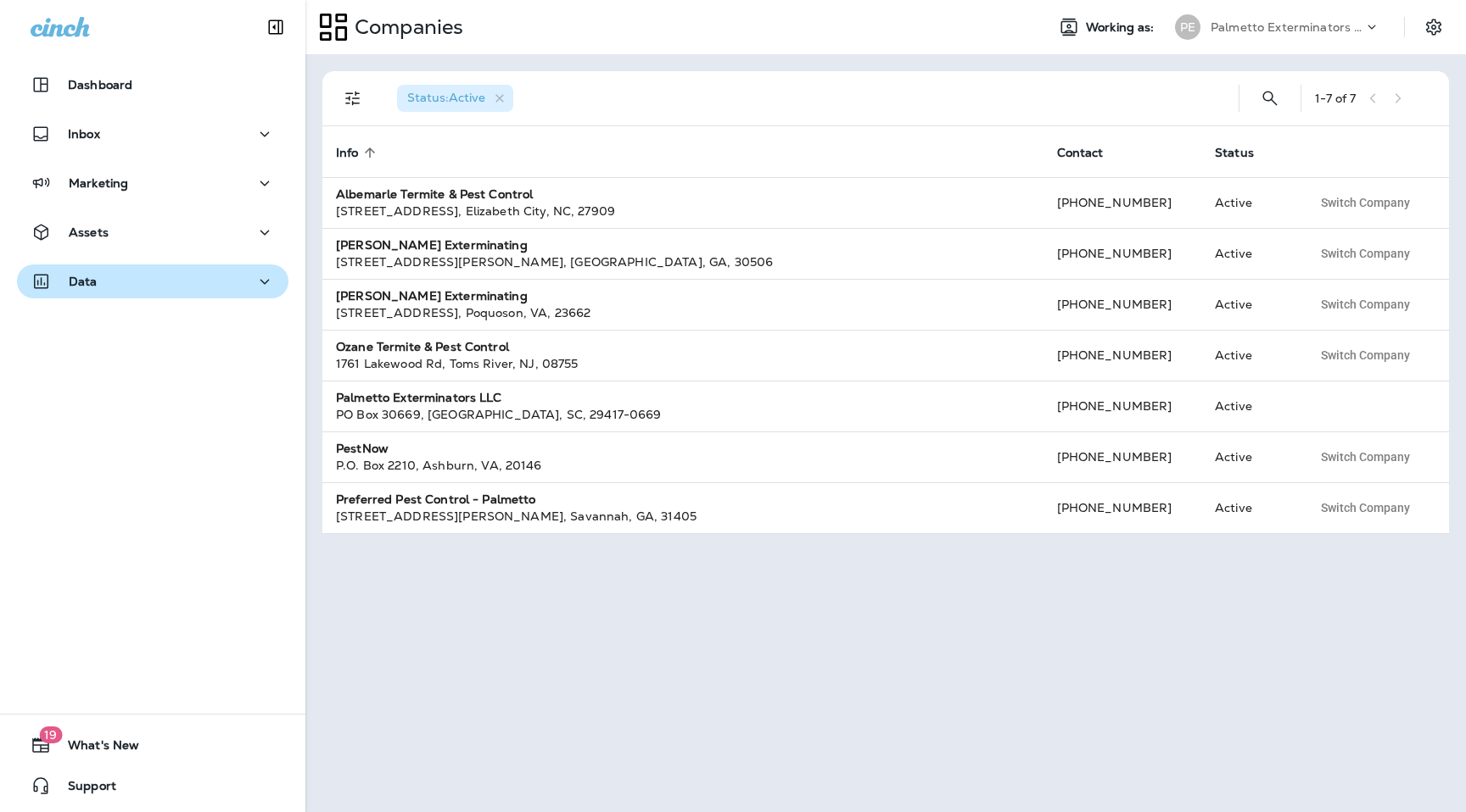
click at [205, 290] on div "Data" at bounding box center [153, 282] width 245 height 21
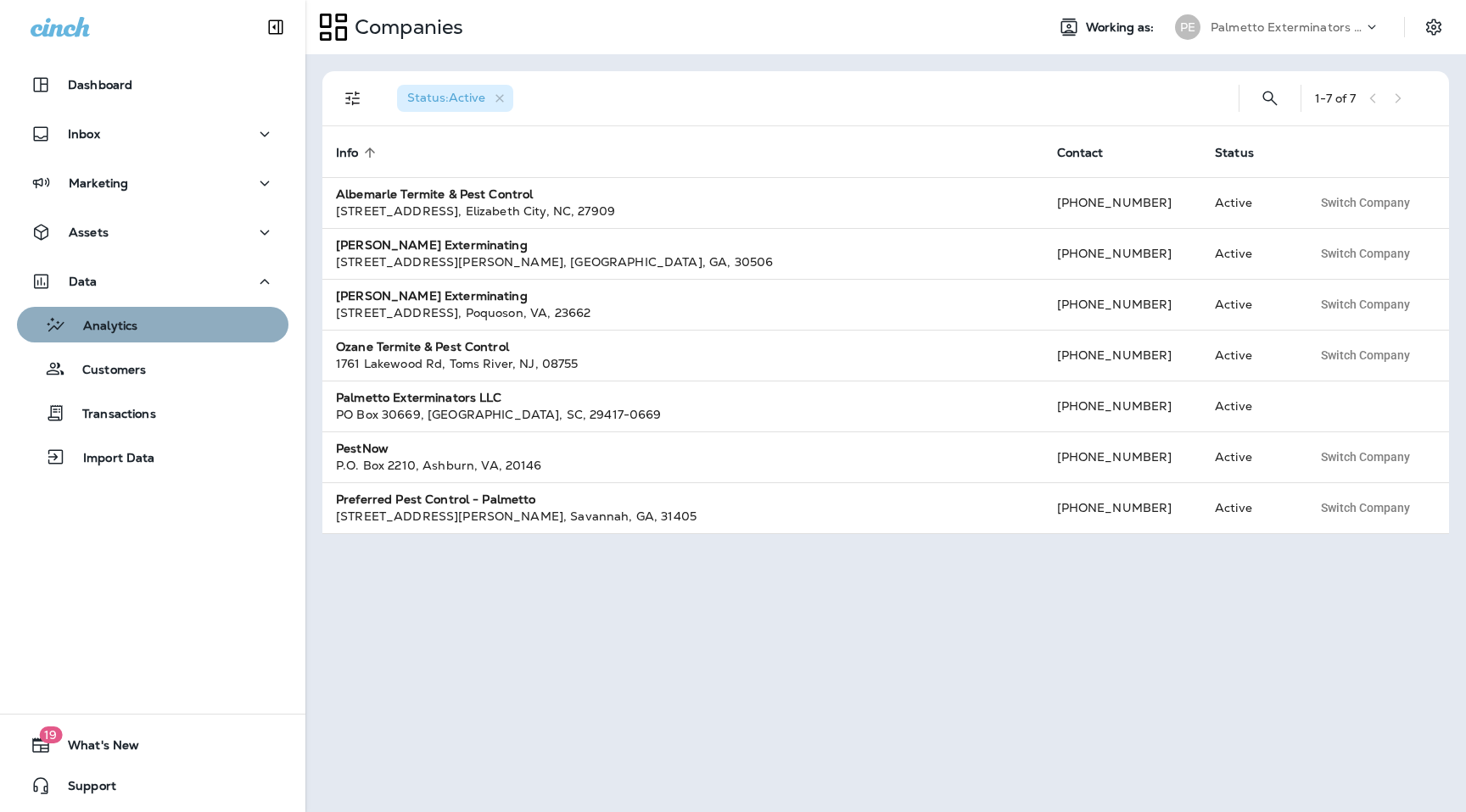
click at [184, 328] on div "Analytics" at bounding box center [153, 325] width 258 height 26
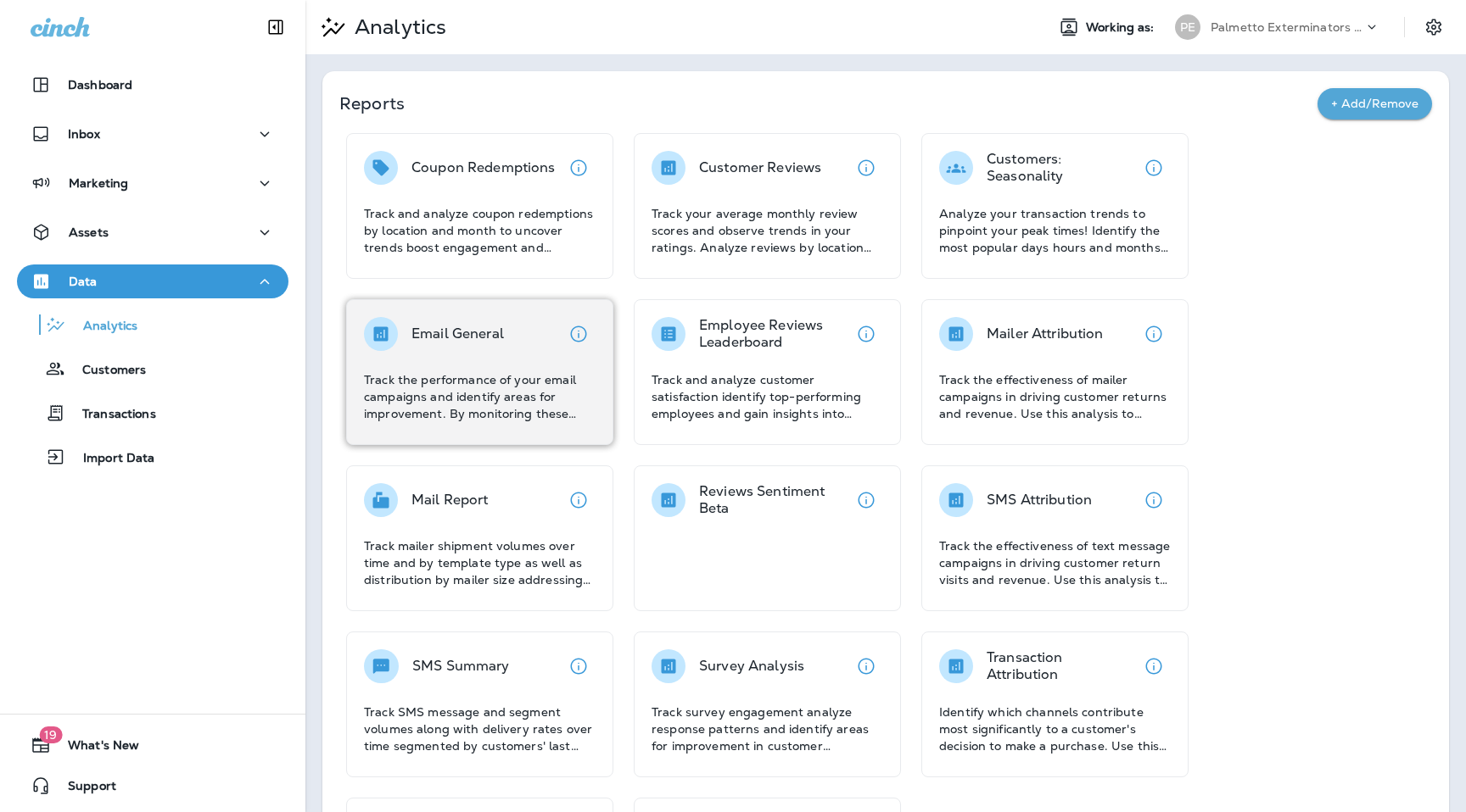
click at [528, 317] on div "Email General" at bounding box center [479, 334] width 231 height 34
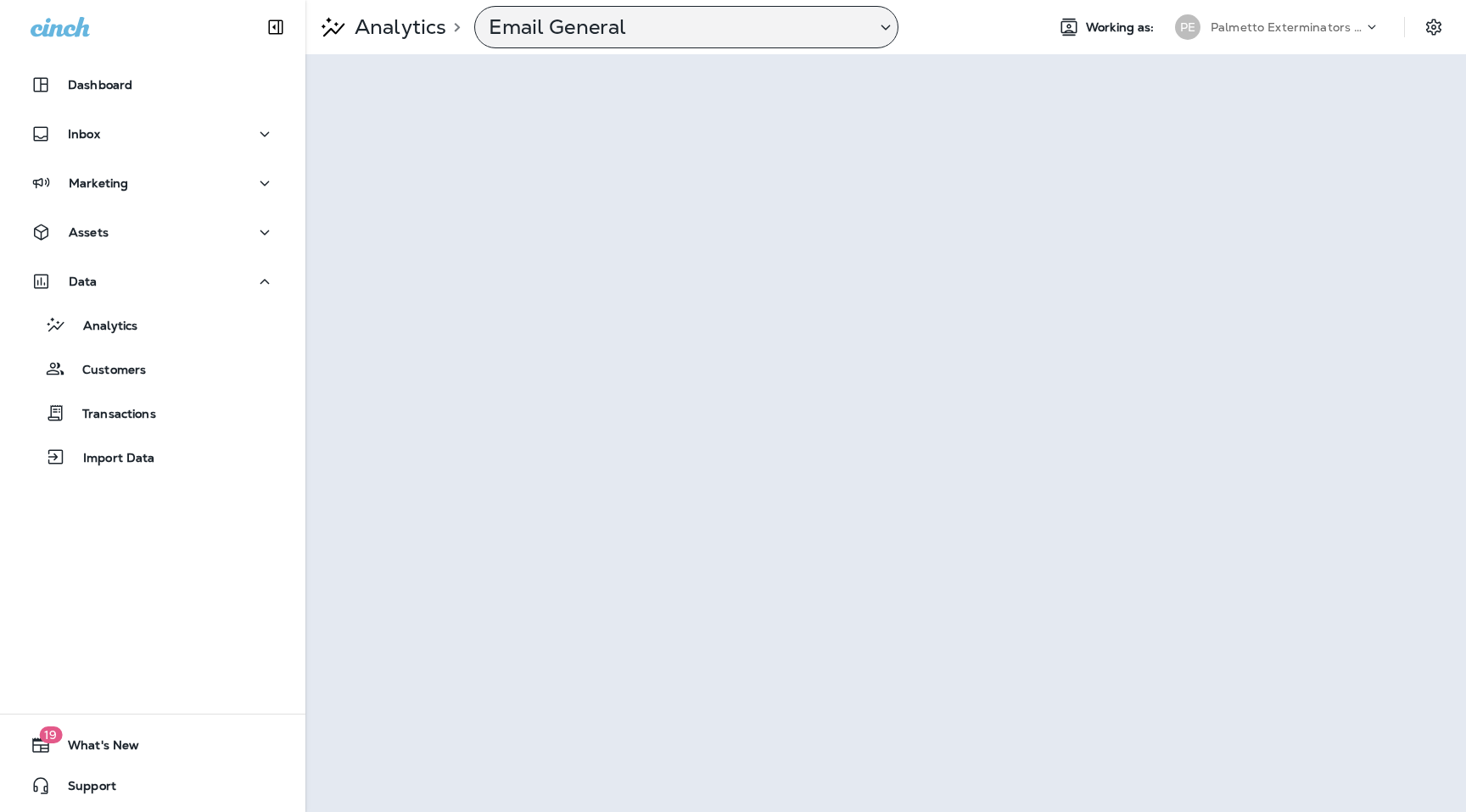
click at [771, 40] on div "Email General" at bounding box center [686, 28] width 424 height 43
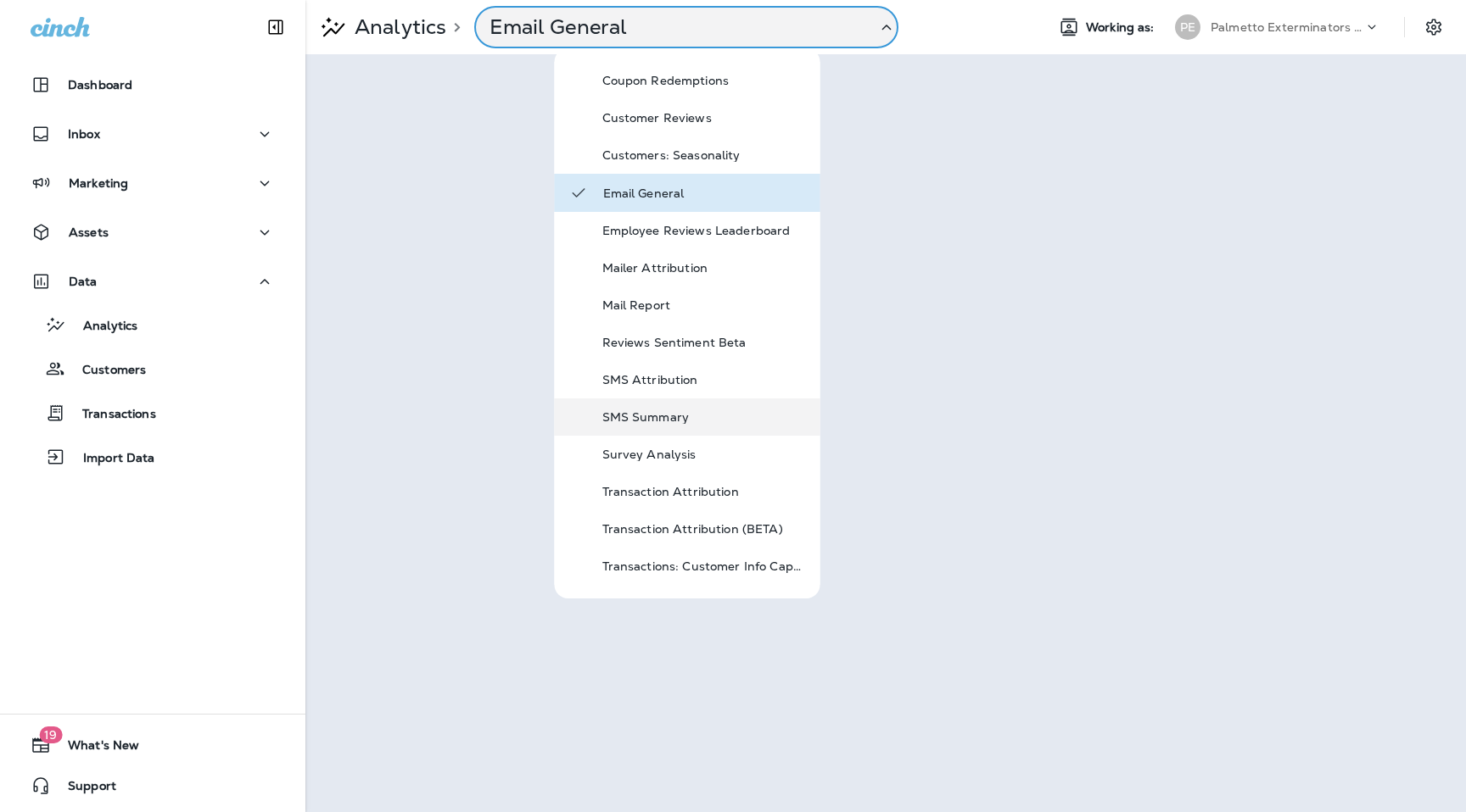
click at [656, 407] on div "SMS Summary" at bounding box center [704, 417] width 204 height 21
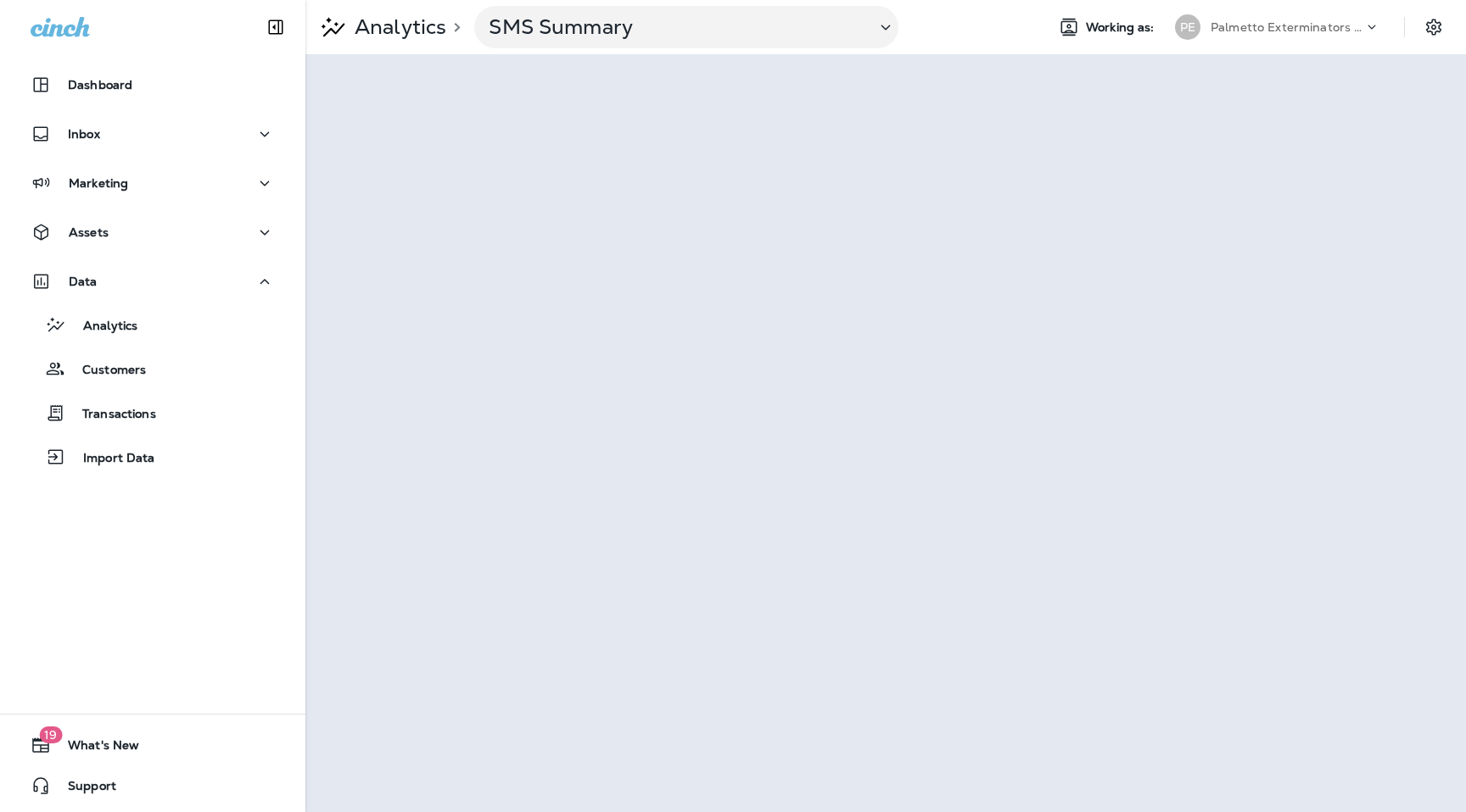
click at [1277, 24] on p "Palmetto Exterminators LLC" at bounding box center [1287, 27] width 153 height 13
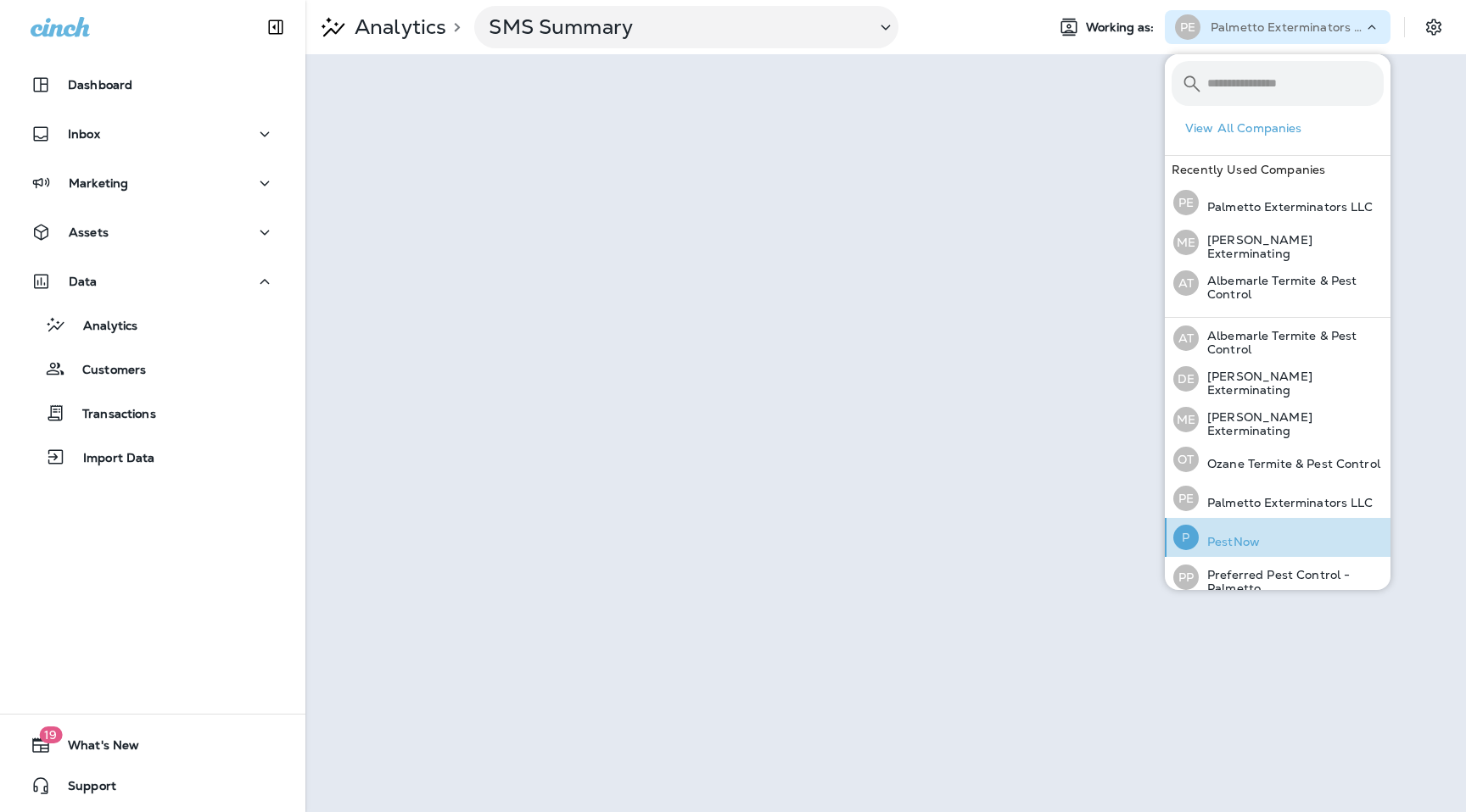
click at [1241, 535] on p "PestNow" at bounding box center [1229, 542] width 61 height 13
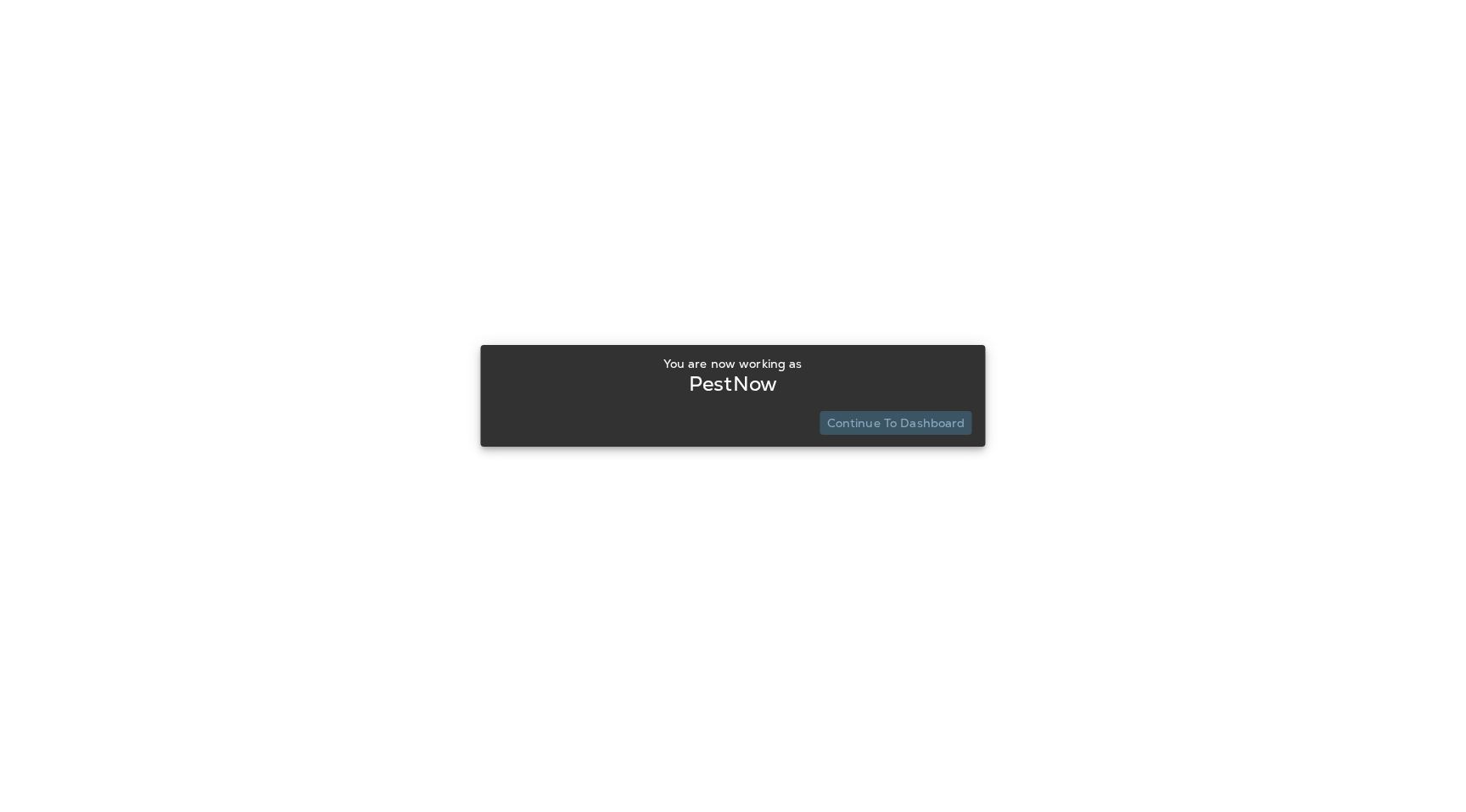
click at [896, 424] on p "Continue to Dashboard" at bounding box center [896, 423] width 138 height 13
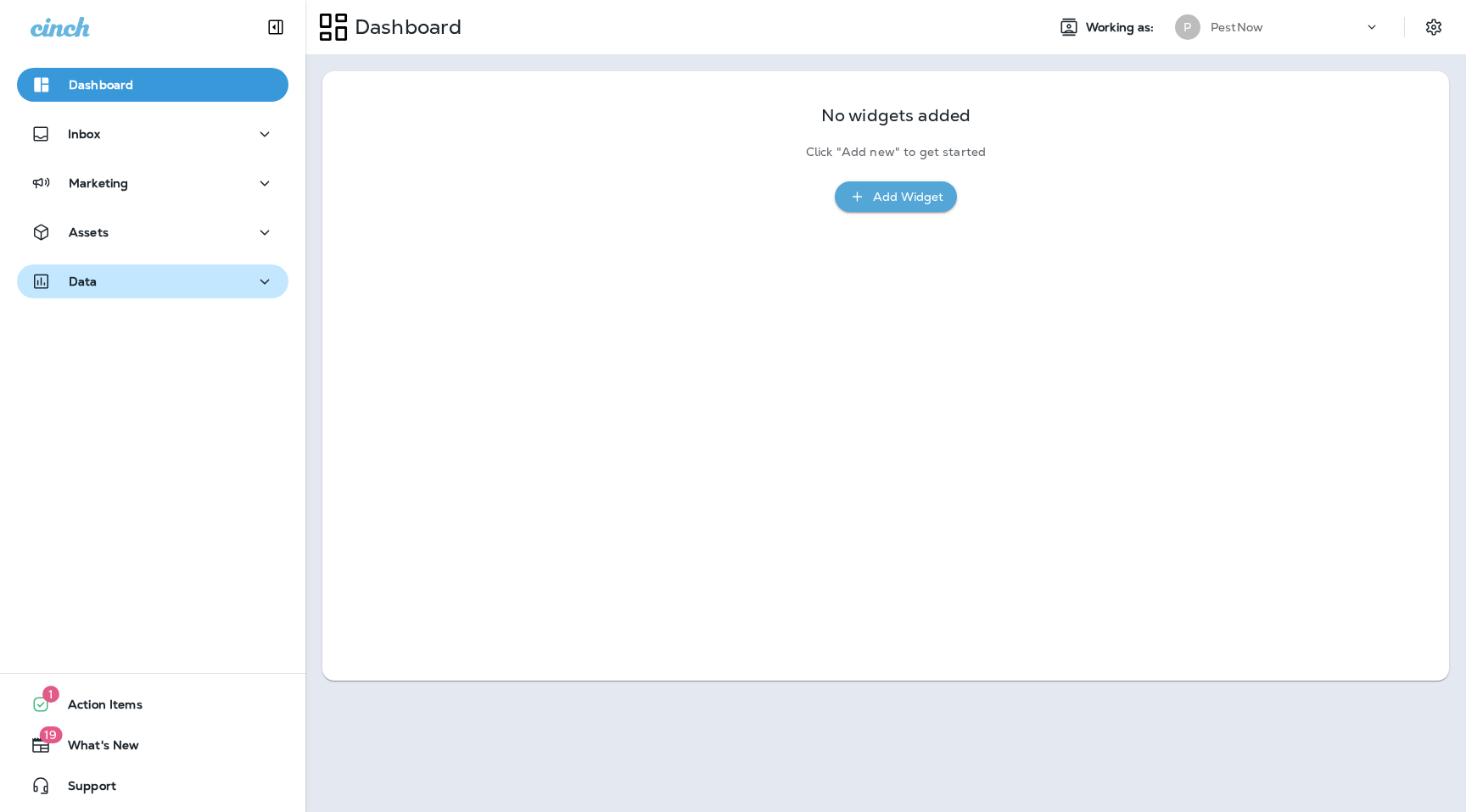
click at [267, 290] on icon "button" at bounding box center [264, 282] width 21 height 21
click at [132, 344] on div "Analytics Customers Transactions Import Data" at bounding box center [153, 387] width 271 height 177
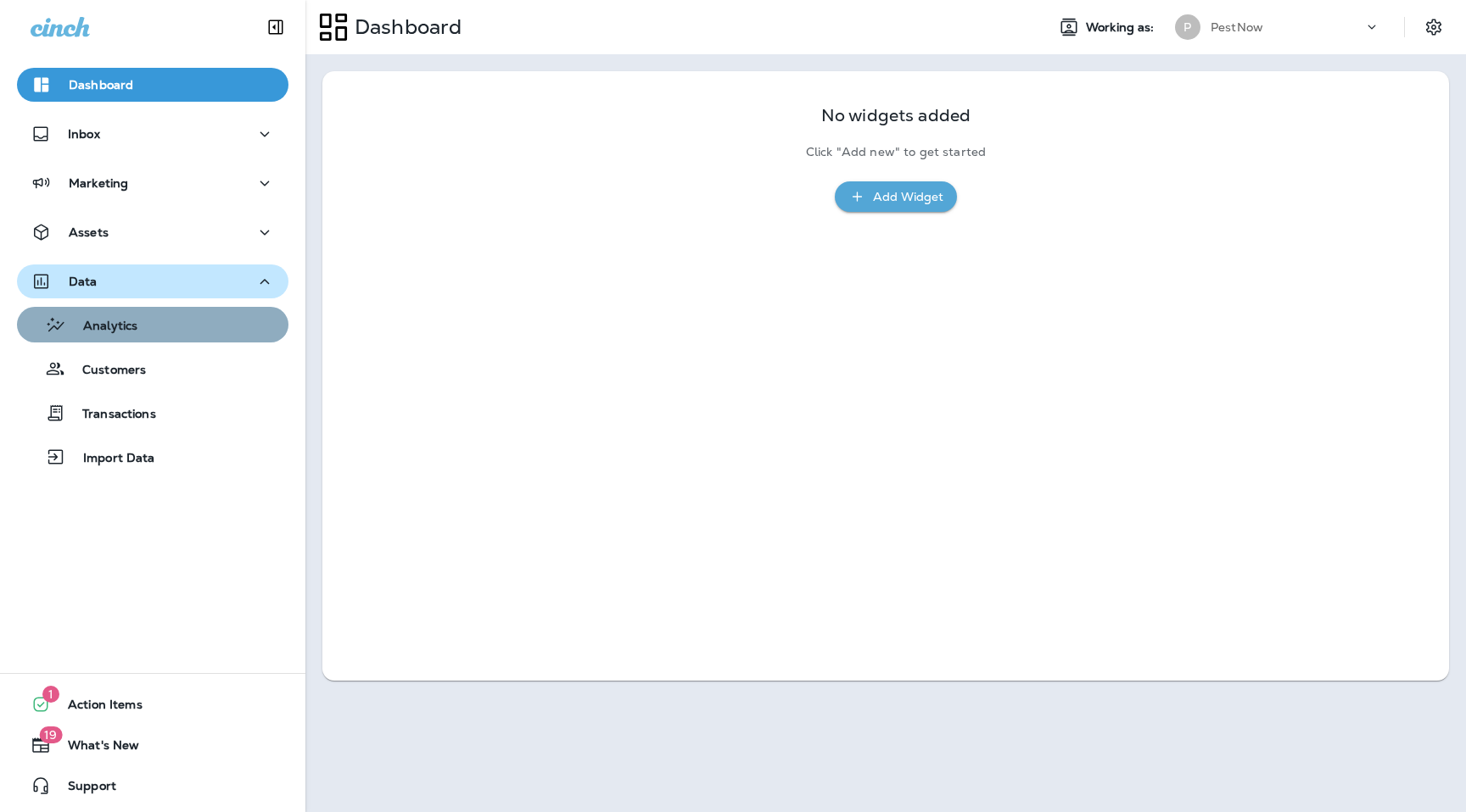
click at [129, 333] on p "Analytics" at bounding box center [102, 327] width 71 height 16
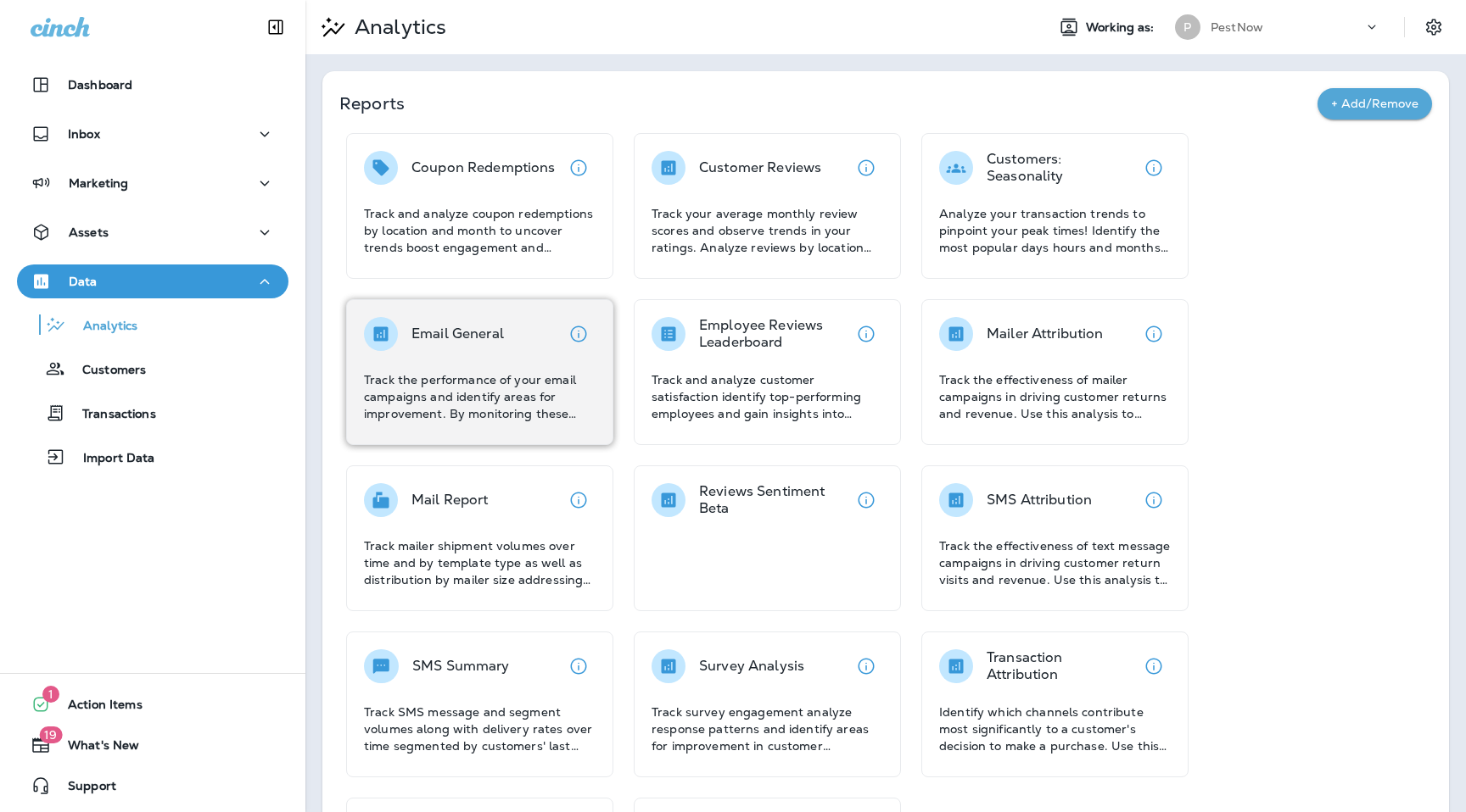
click at [490, 390] on p "Track the performance of your email campaigns and identify areas for improvemen…" at bounding box center [479, 396] width 231 height 51
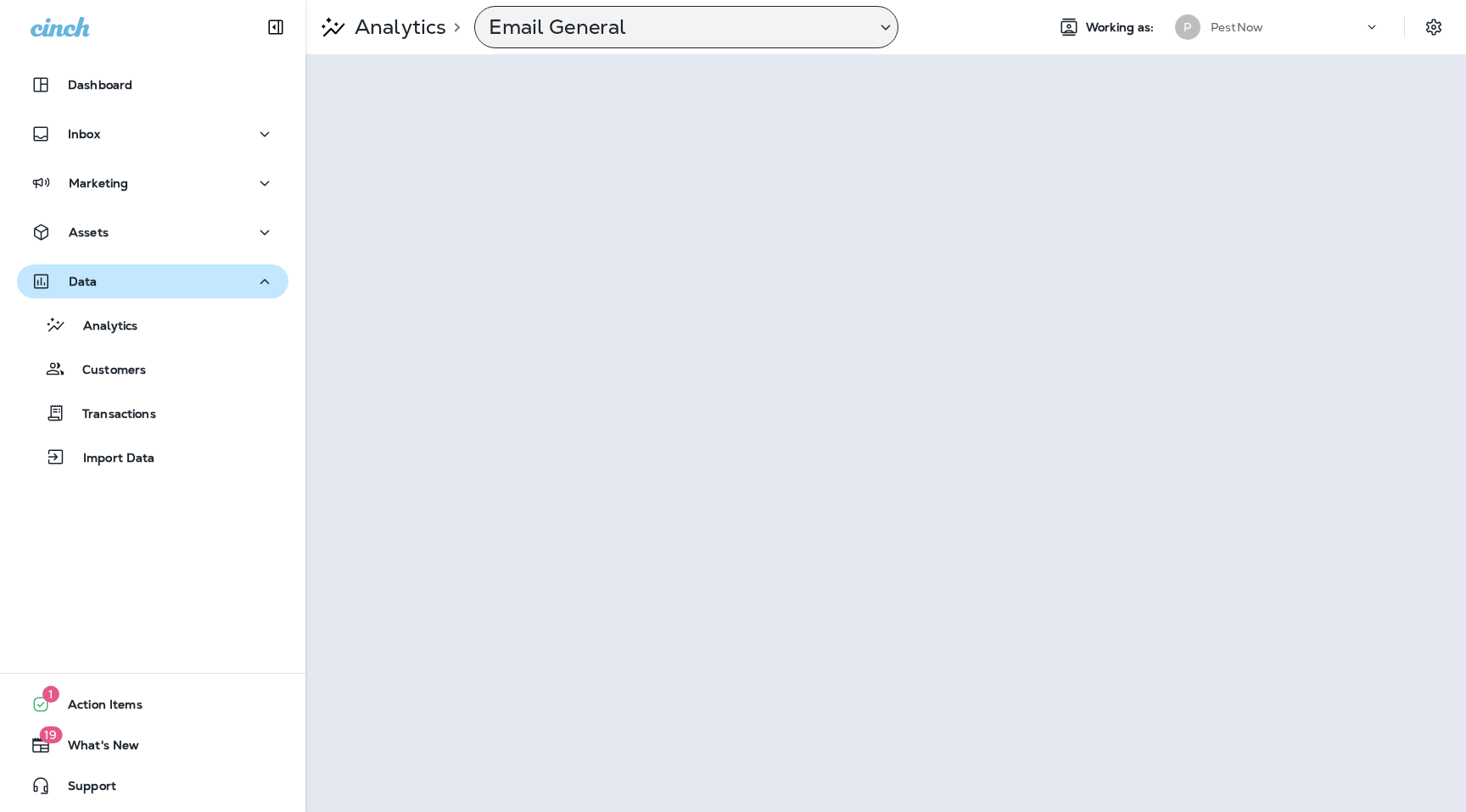
click at [754, 38] on p "Email General" at bounding box center [675, 27] width 373 height 26
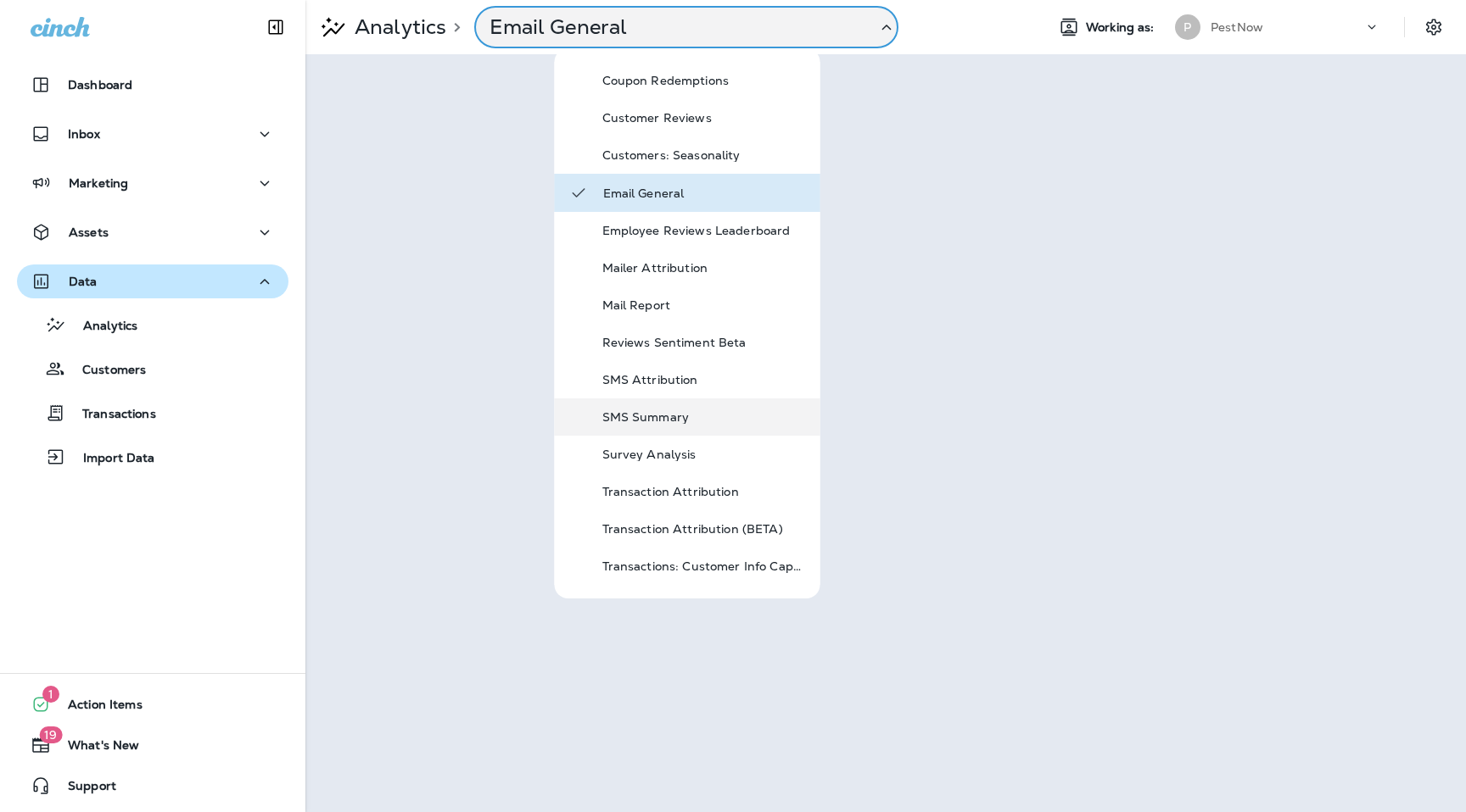
click at [671, 413] on p "SMS Summary" at bounding box center [704, 417] width 204 height 13
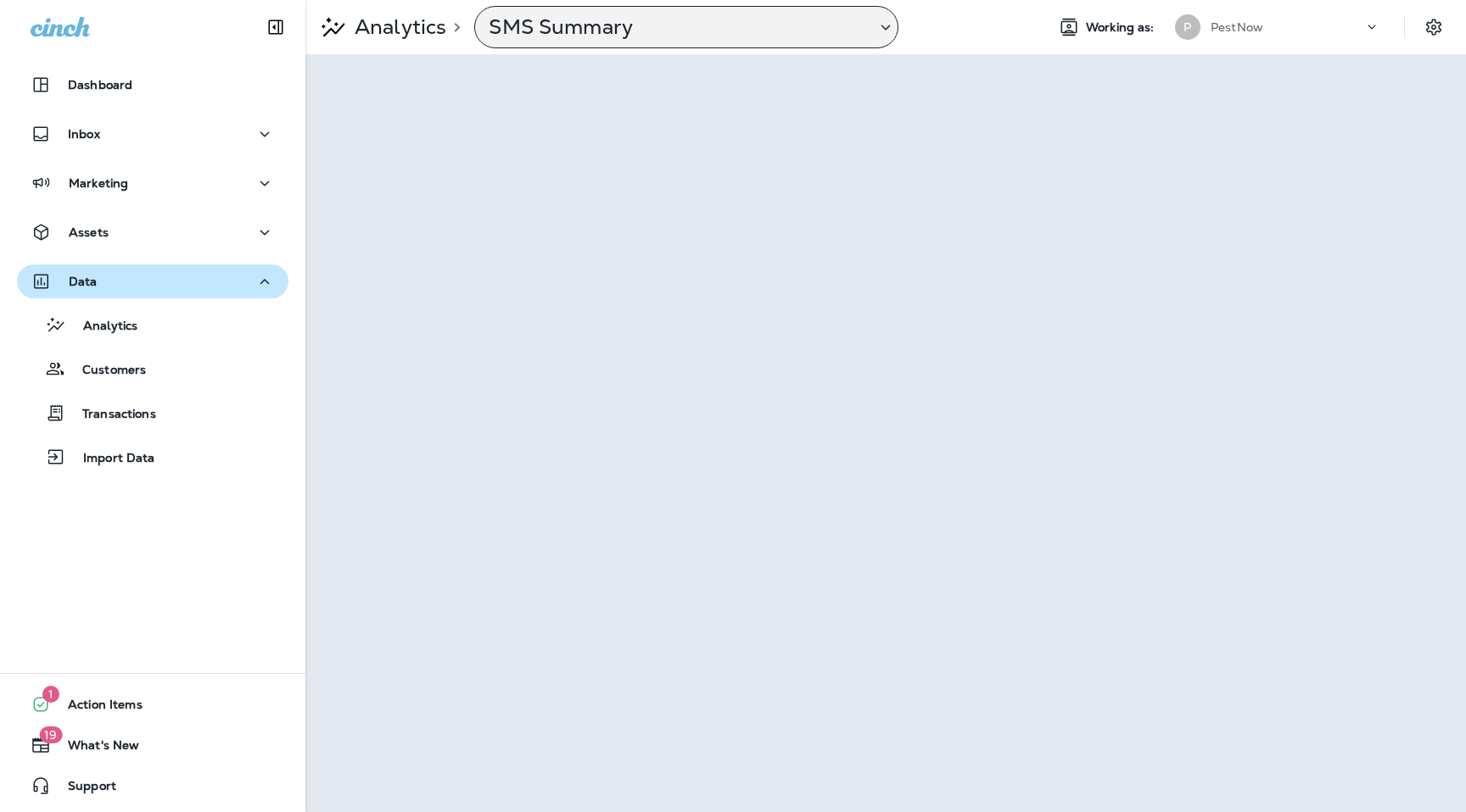
click at [837, 20] on p "SMS Summary" at bounding box center [675, 27] width 373 height 26
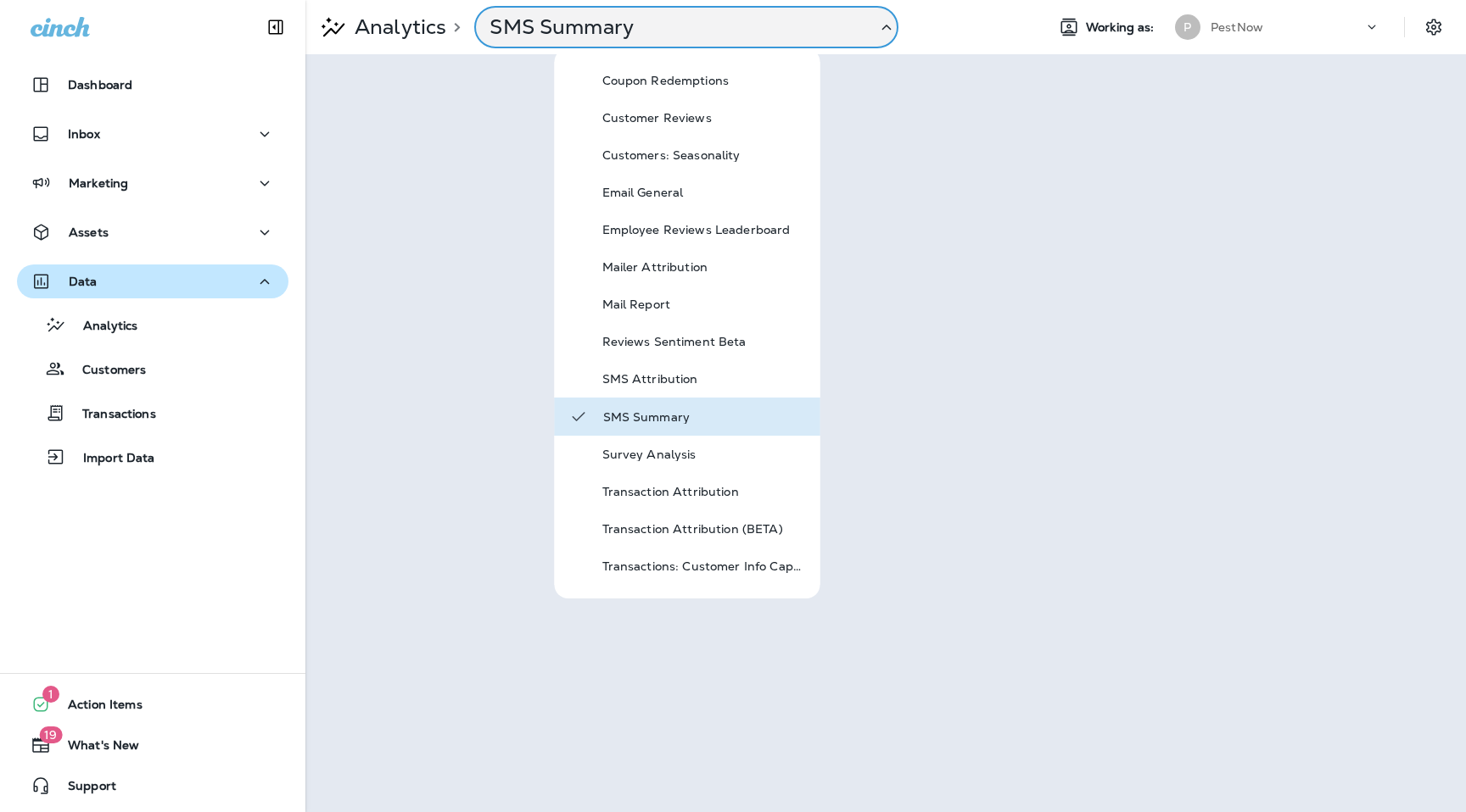
click at [1231, 25] on p "PestNow" at bounding box center [1237, 27] width 53 height 13
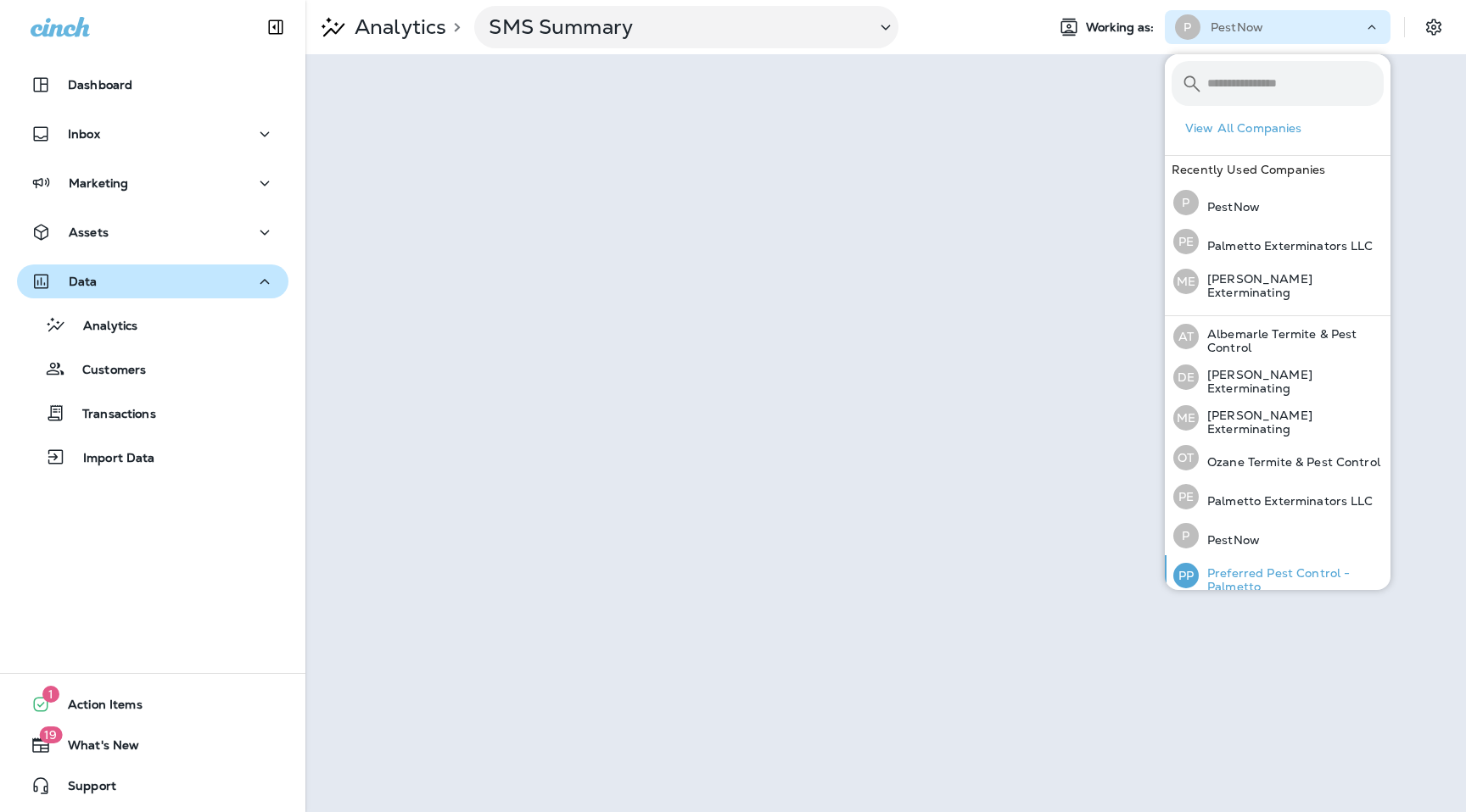
click at [1227, 570] on p "Preferred Pest Control - Palmetto" at bounding box center [1291, 580] width 185 height 27
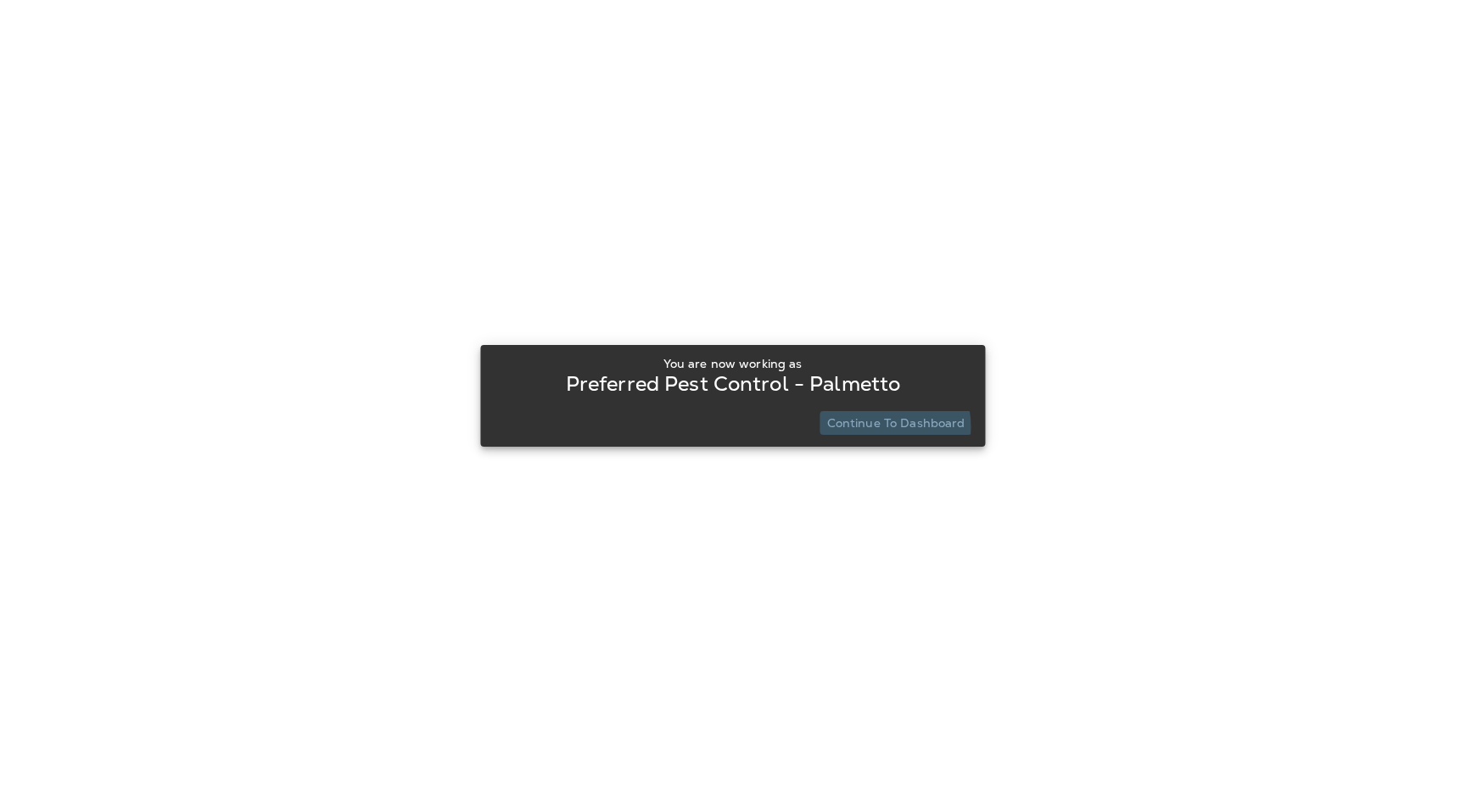
click at [880, 427] on p "Continue to Dashboard" at bounding box center [896, 423] width 138 height 13
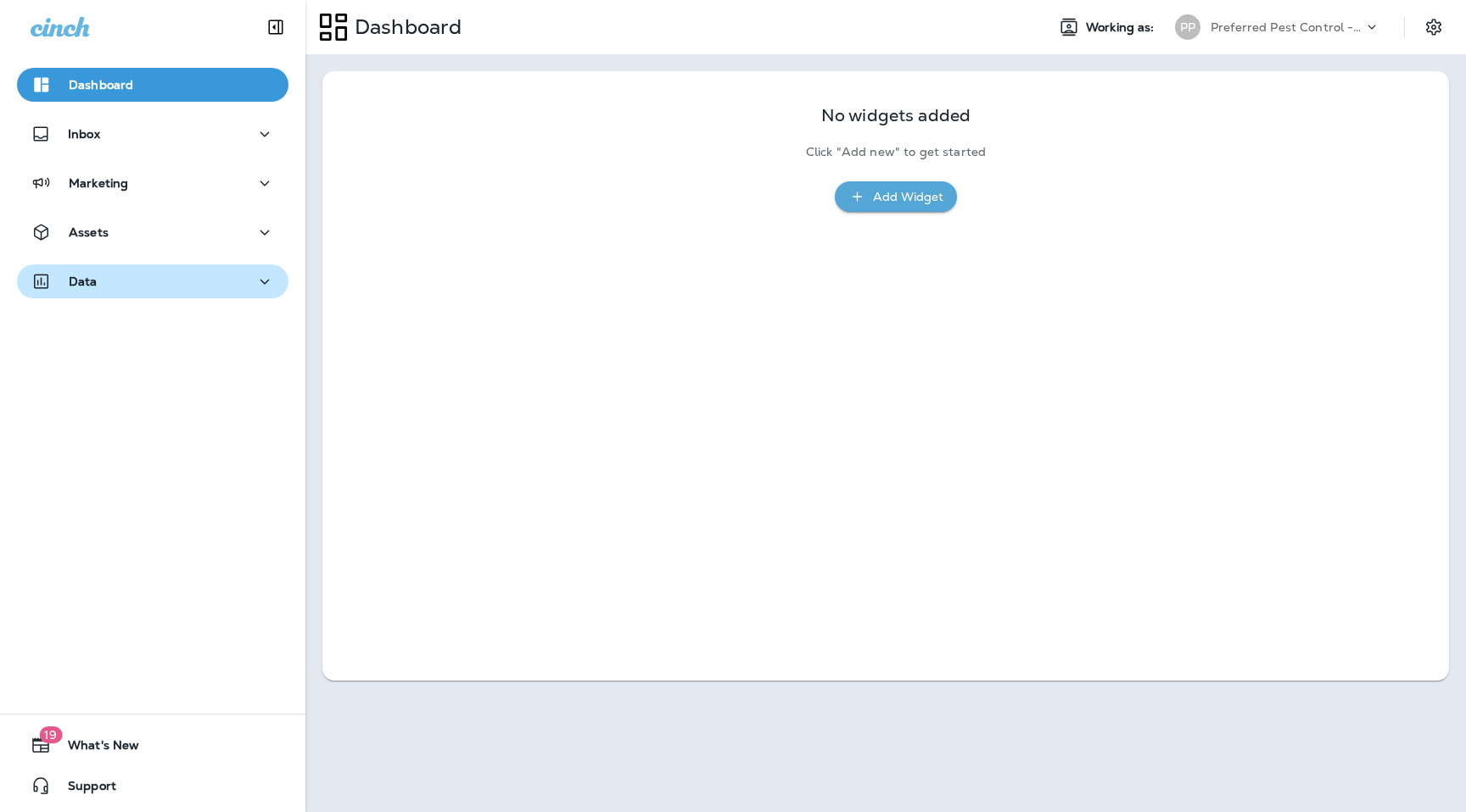
click at [156, 291] on div "Data" at bounding box center [153, 282] width 245 height 21
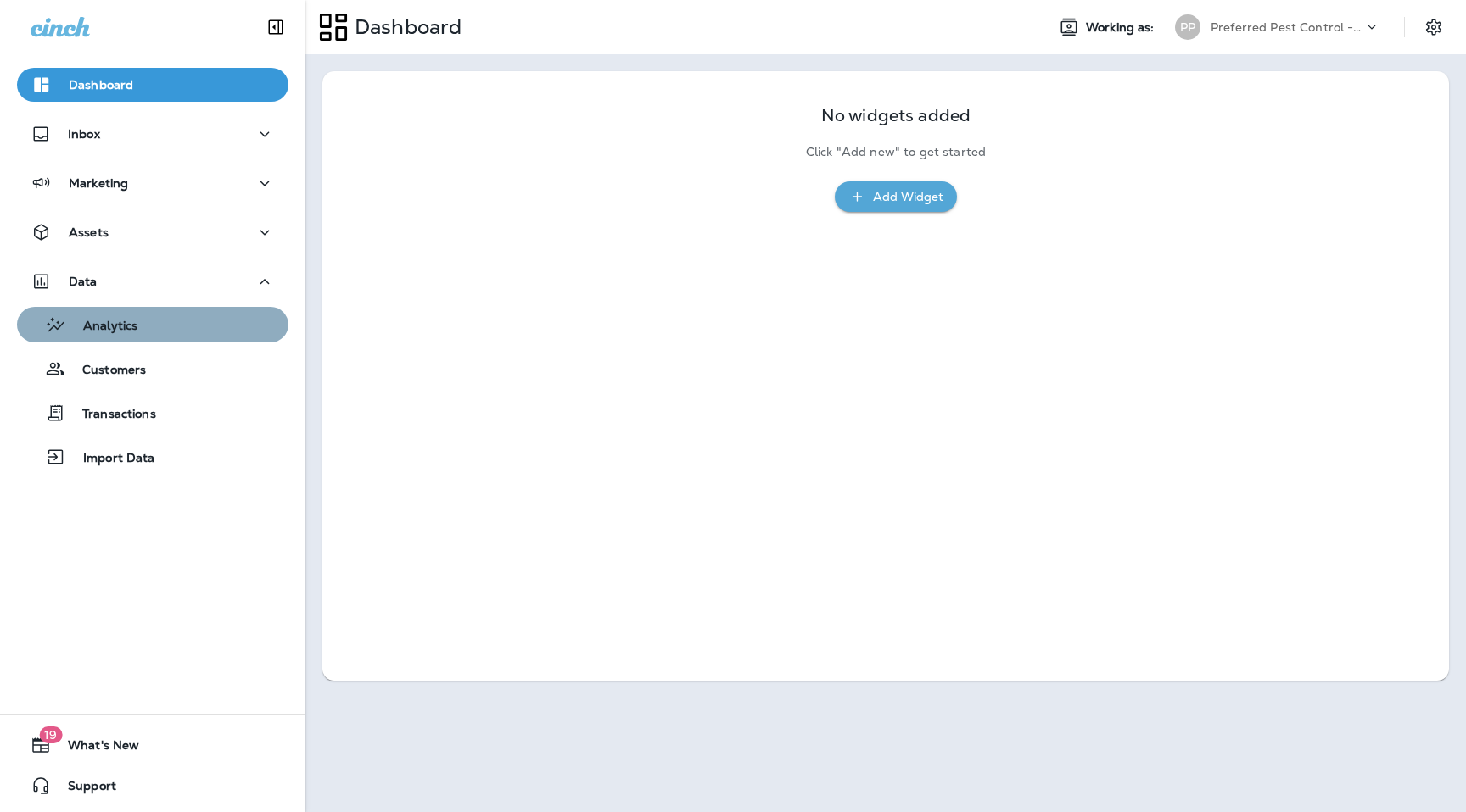
click at [156, 328] on div "Analytics" at bounding box center [153, 325] width 258 height 26
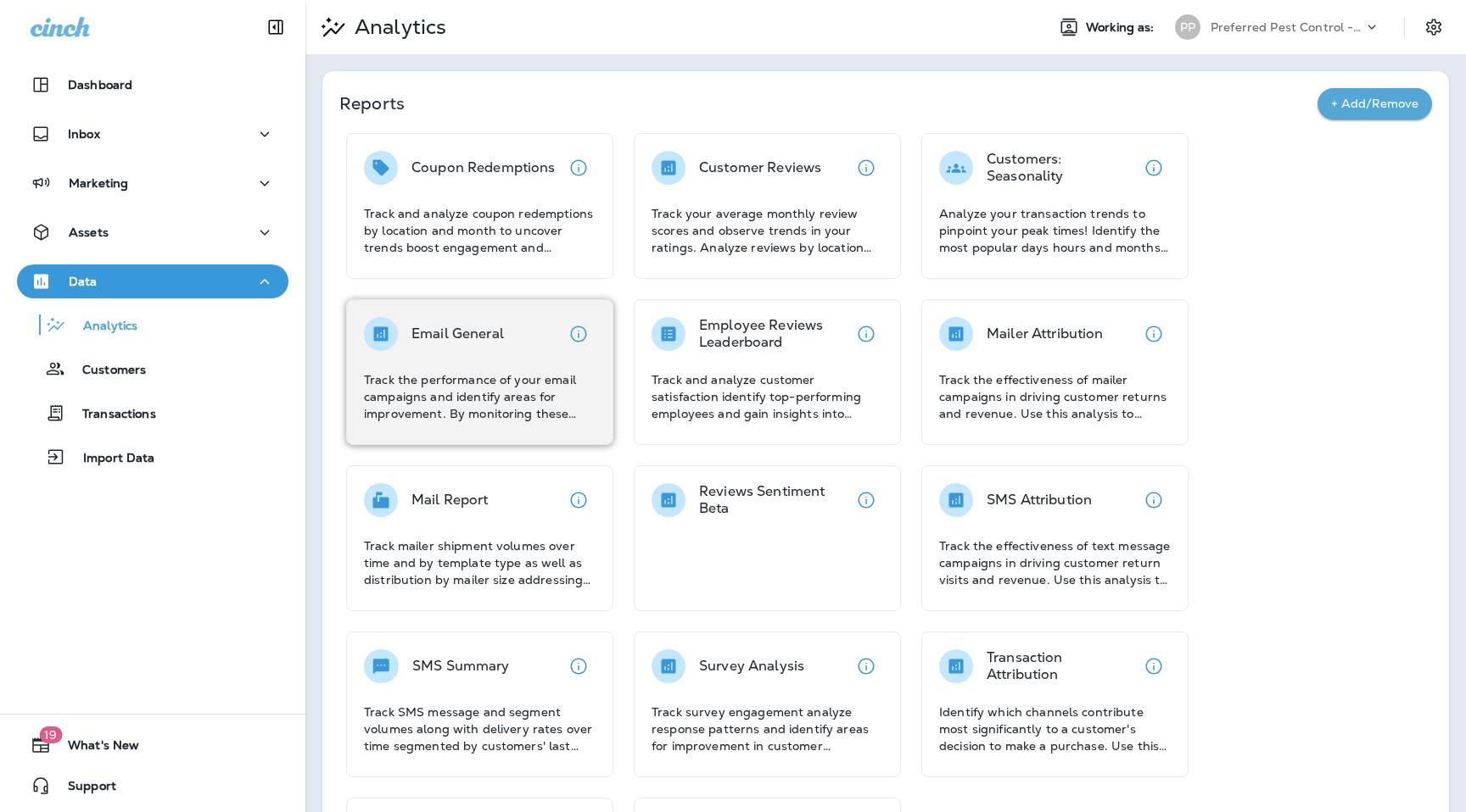
click at [453, 354] on div "Email General Track the performance of your email campaigns and identify areas …" at bounding box center [479, 369] width 231 height 105
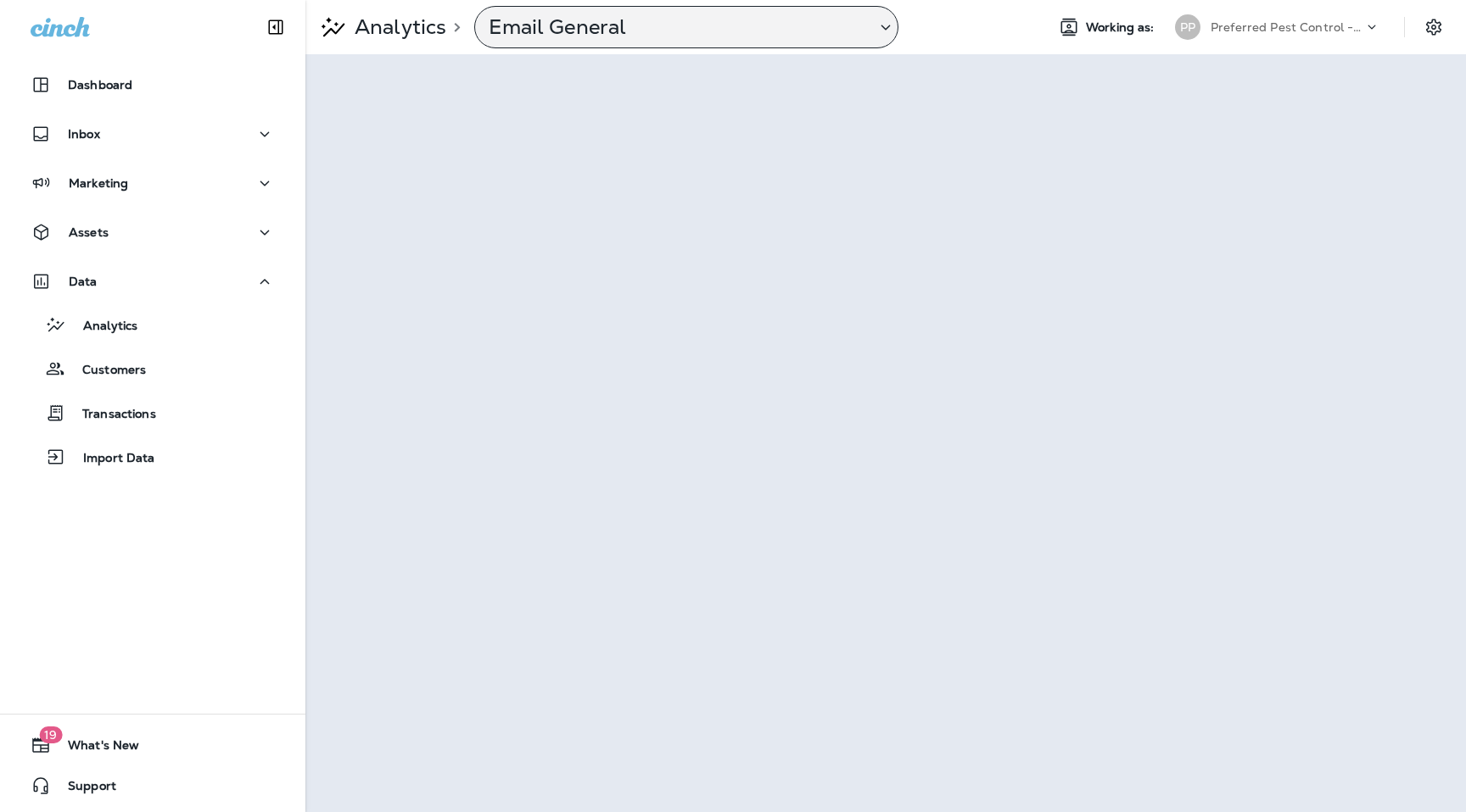
click at [645, 35] on p "Email General" at bounding box center [675, 27] width 373 height 26
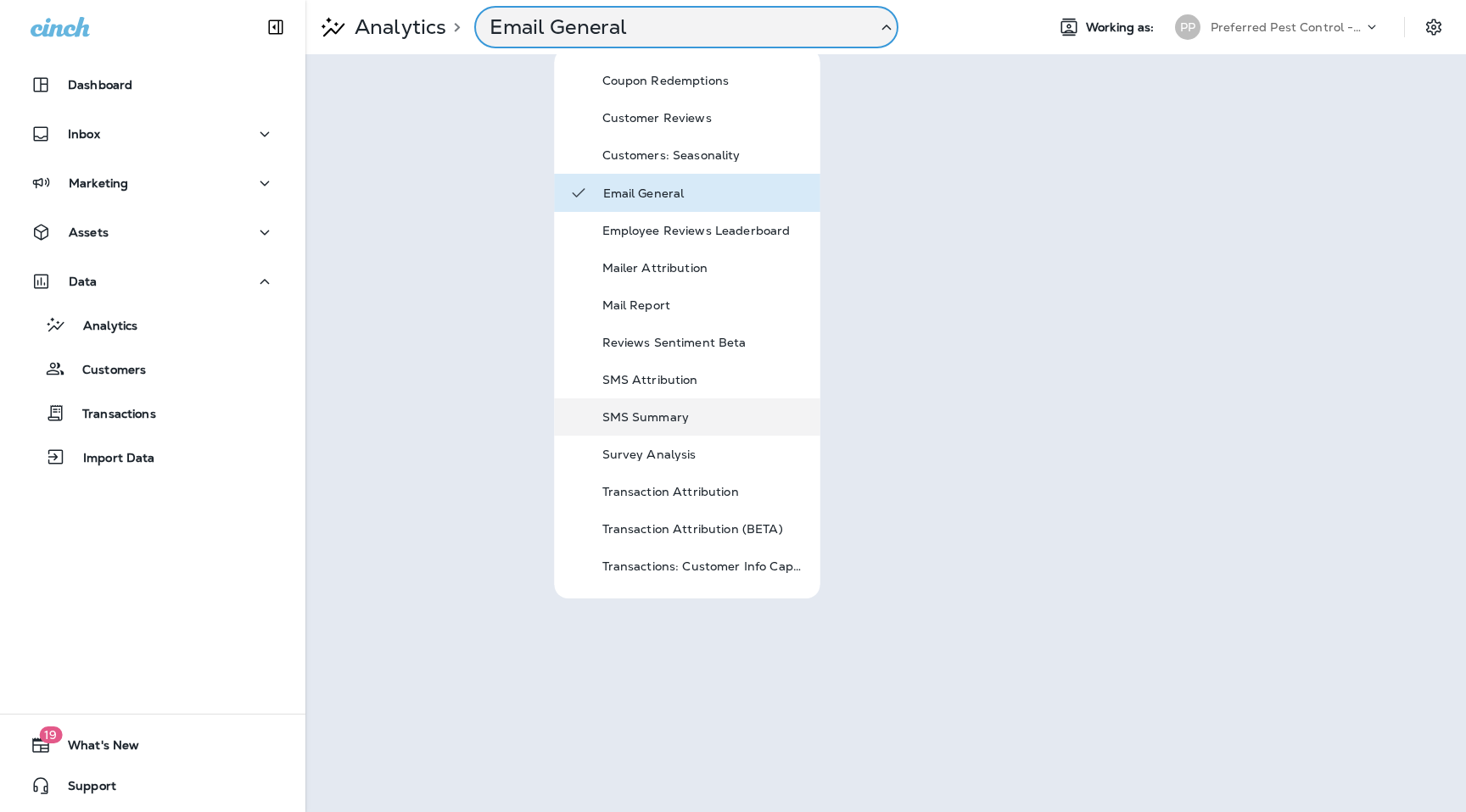
click at [673, 416] on p "SMS Summary" at bounding box center [704, 417] width 204 height 13
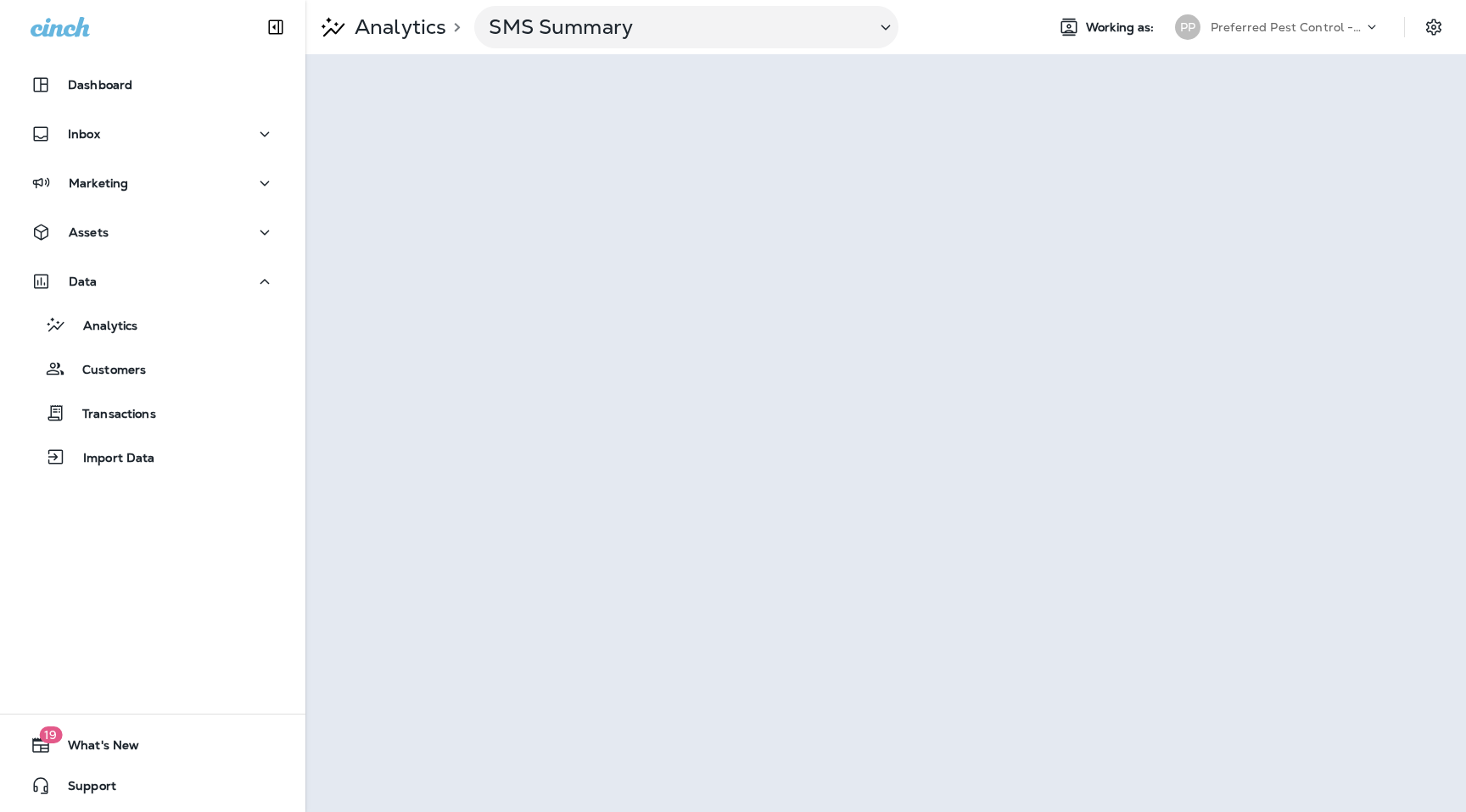
click at [1254, 29] on p "Preferred Pest Control - Palmetto" at bounding box center [1287, 27] width 153 height 13
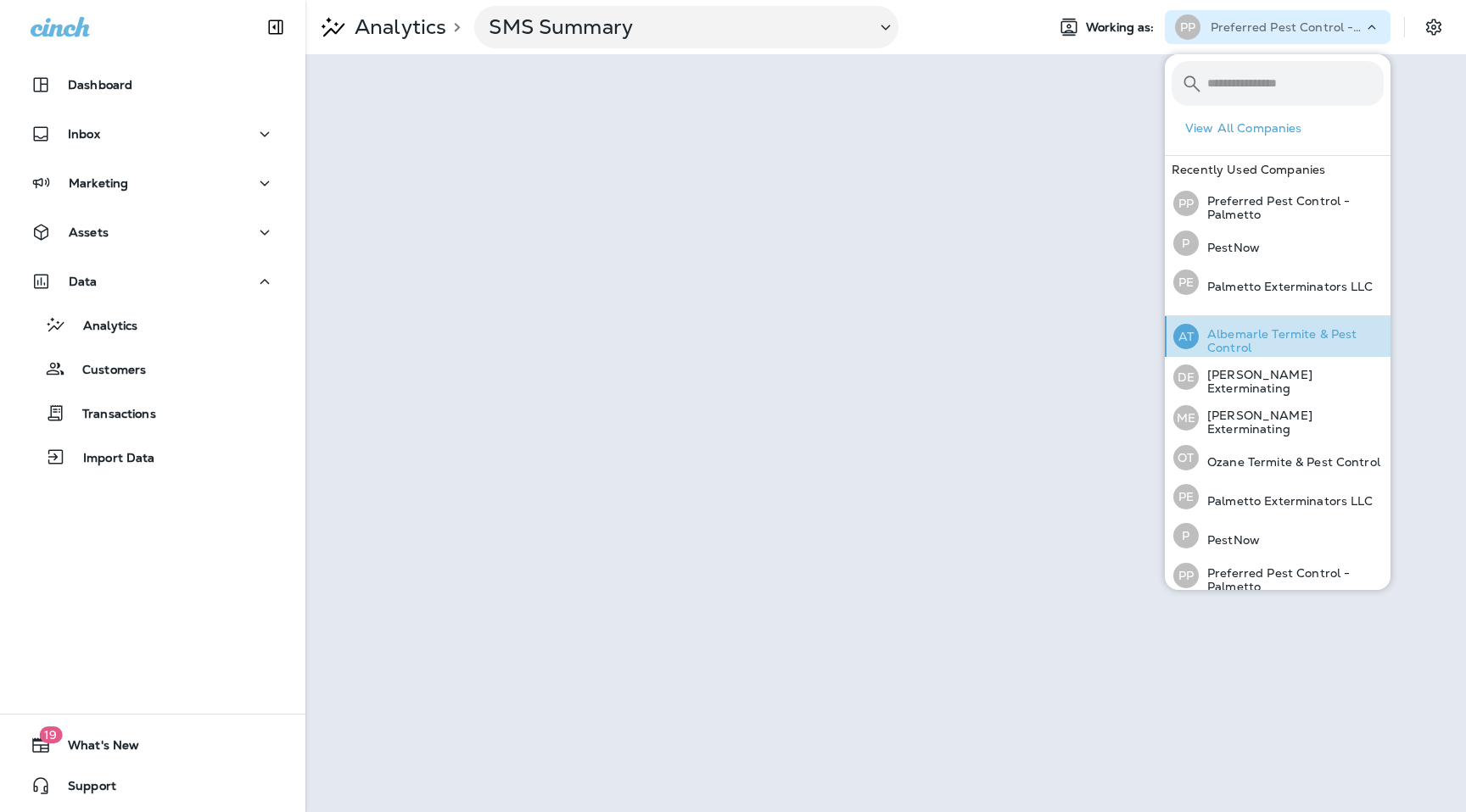
click at [1250, 331] on p "Albemarle Termite & Pest Control" at bounding box center [1291, 341] width 185 height 27
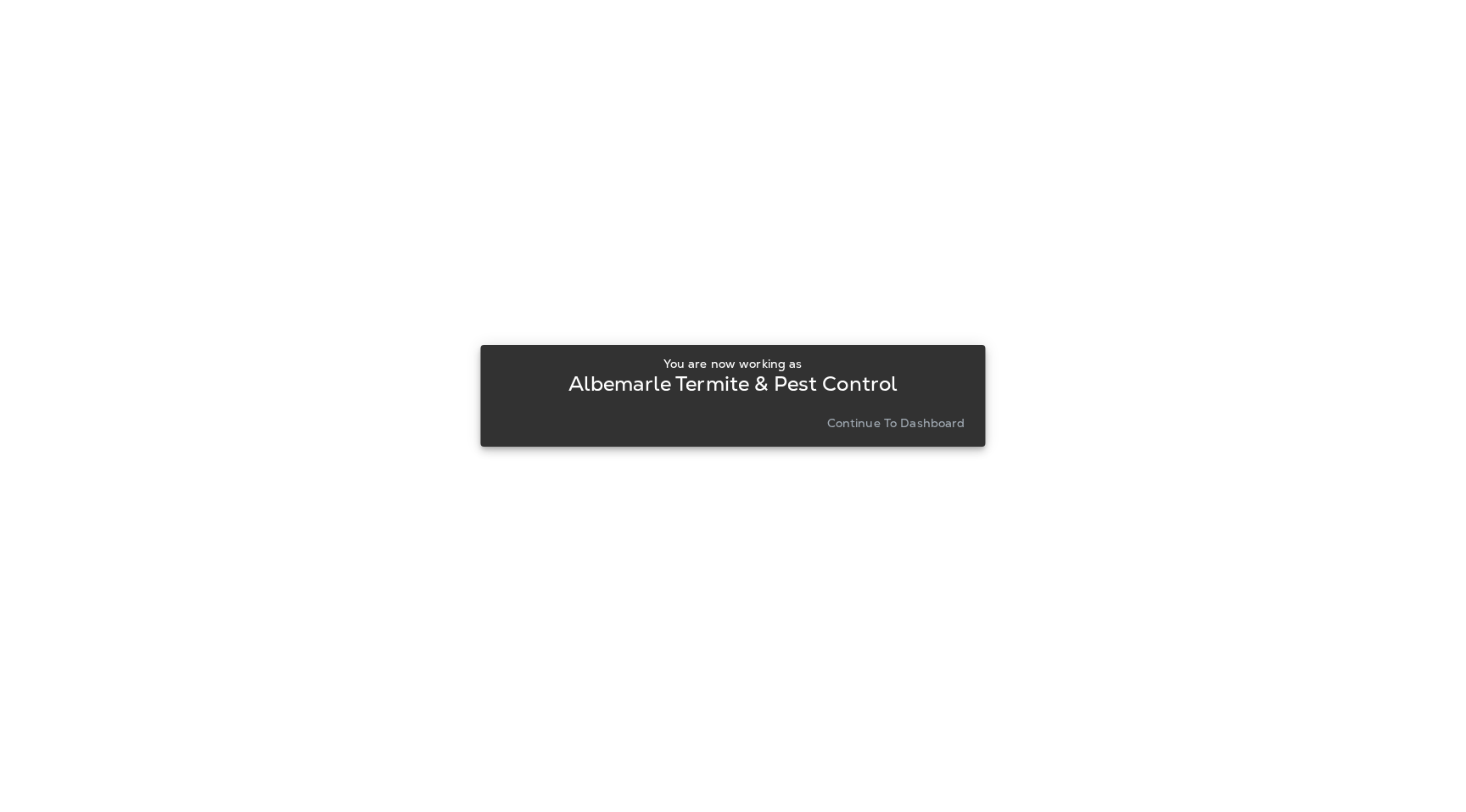
click at [898, 426] on p "Continue to Dashboard" at bounding box center [896, 423] width 138 height 13
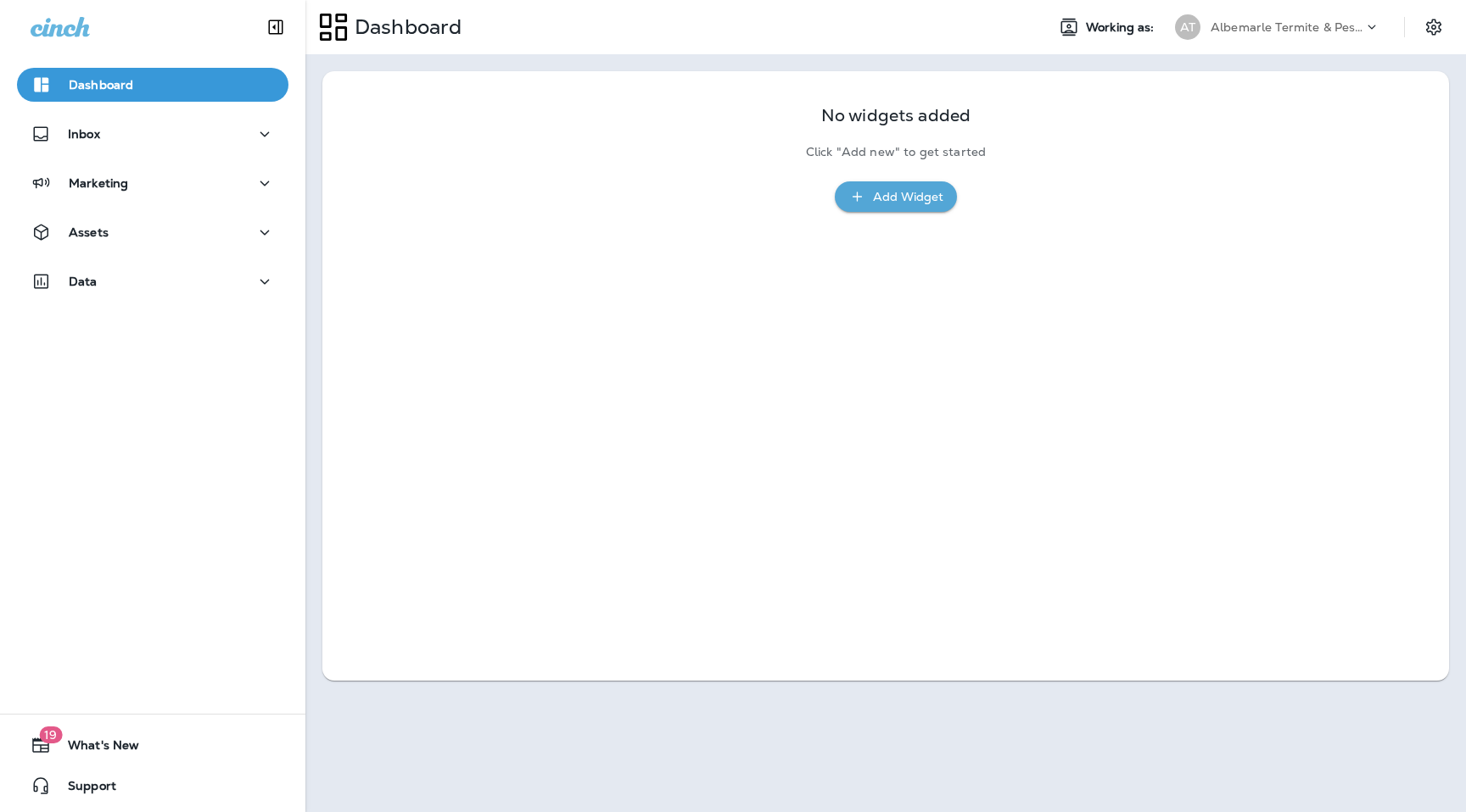
click at [1315, 24] on p "Albemarle Termite & Pest Control" at bounding box center [1287, 27] width 153 height 13
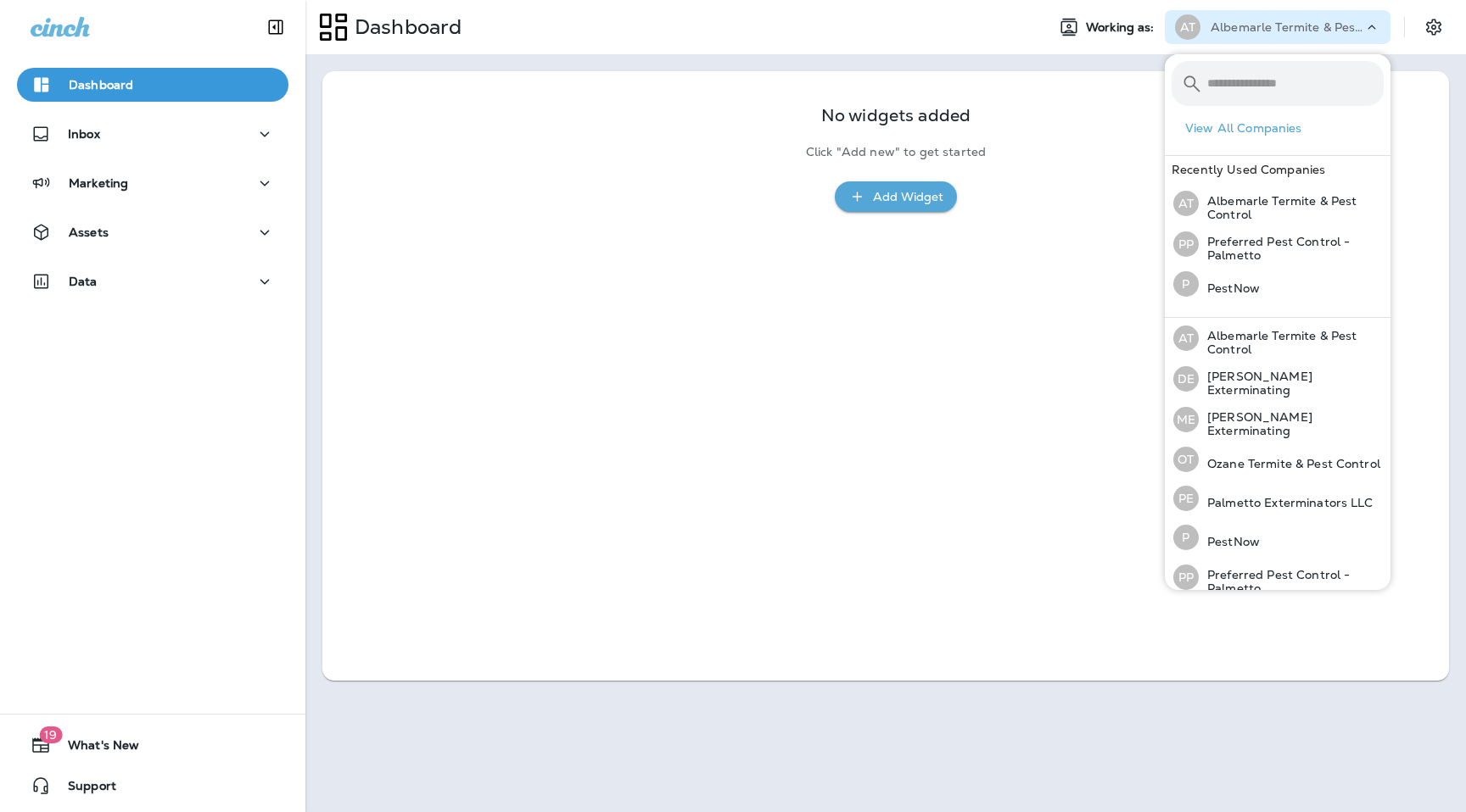
click at [247, 263] on div "Dashboard Inbox Marketing Assets Data" at bounding box center [153, 186] width 305 height 271
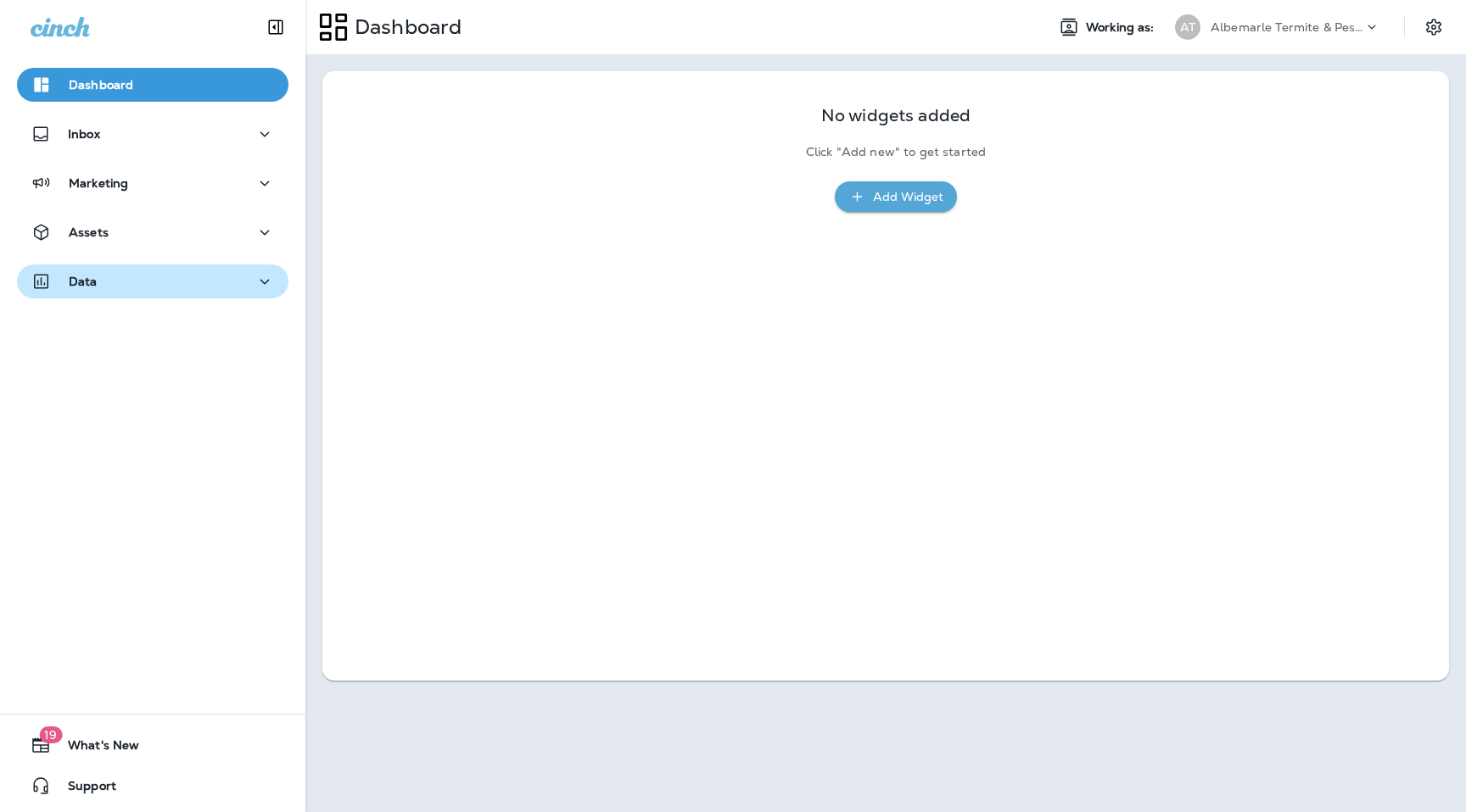
click at [236, 281] on div "Data" at bounding box center [153, 282] width 245 height 21
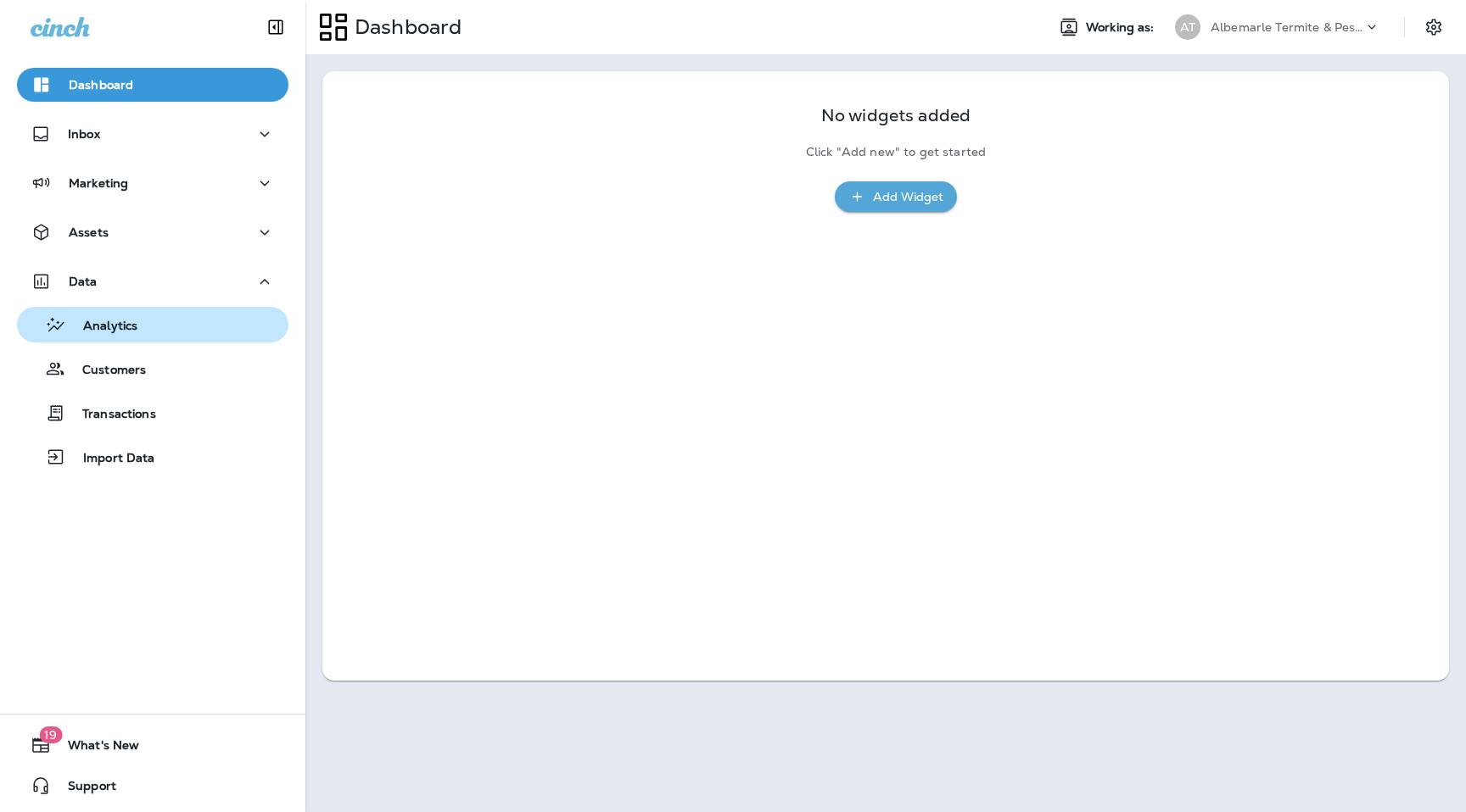
click at [215, 312] on div "Analytics" at bounding box center [153, 325] width 258 height 26
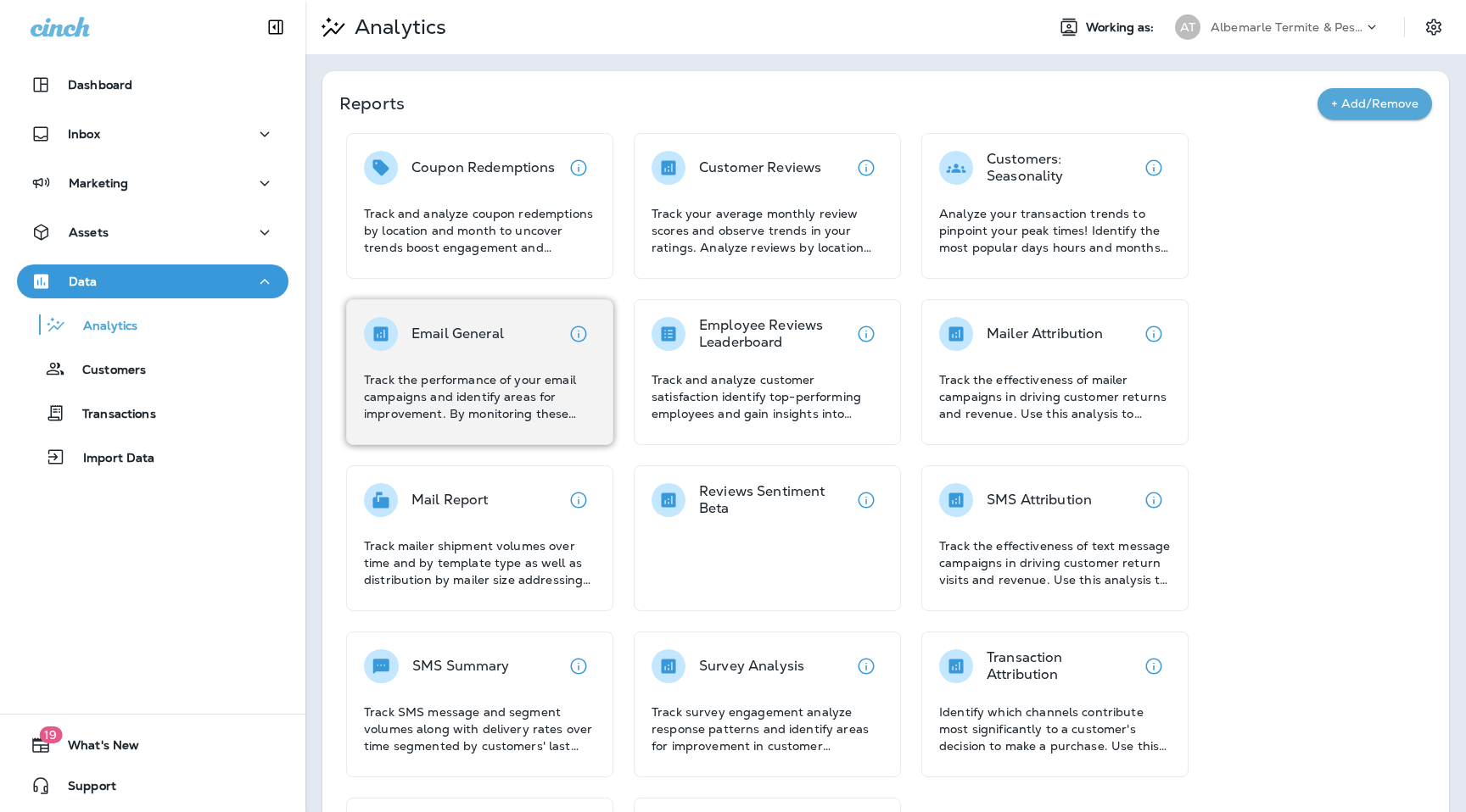
click at [471, 336] on p "Email General" at bounding box center [458, 334] width 93 height 17
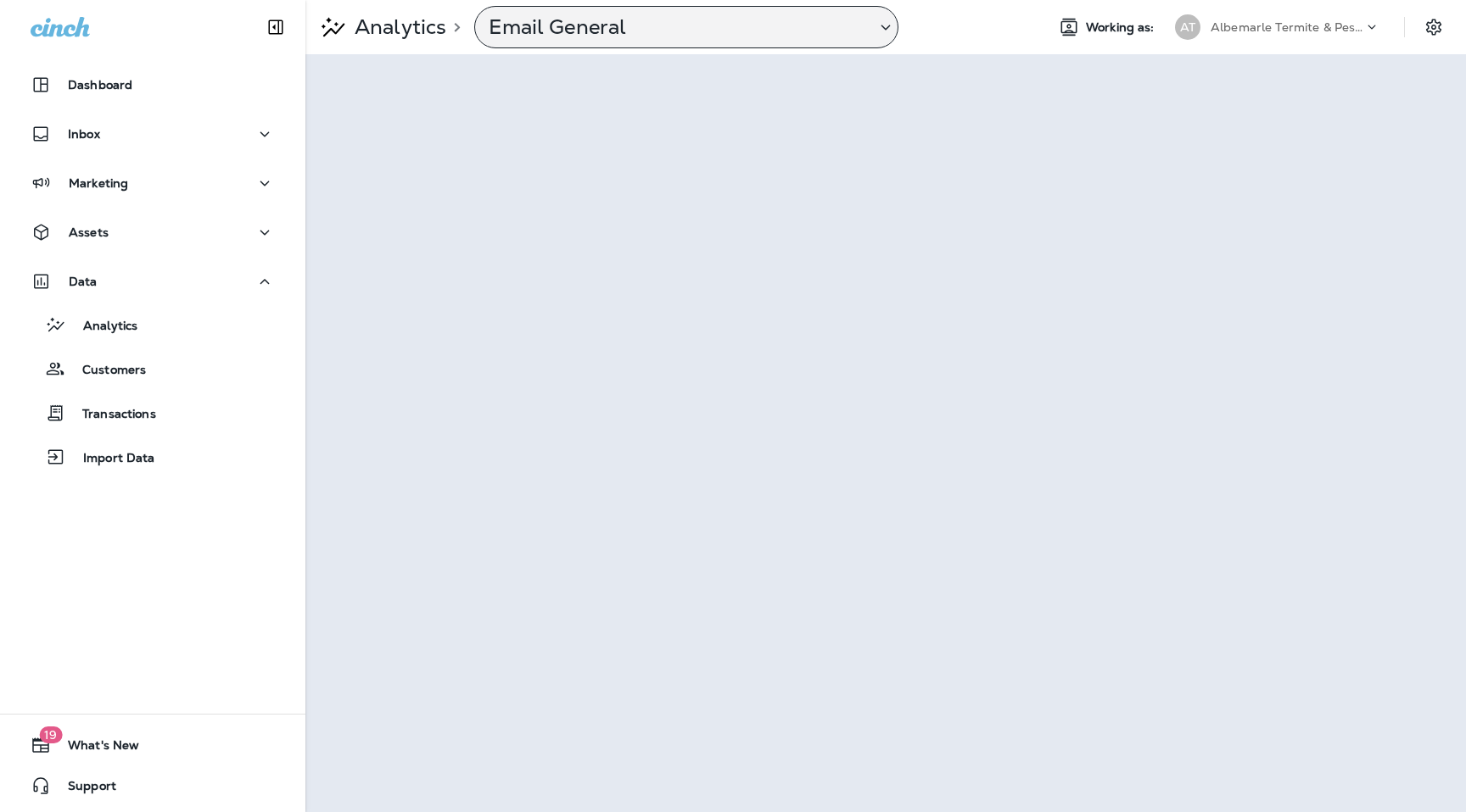
click at [718, 19] on p "Email General" at bounding box center [675, 27] width 373 height 26
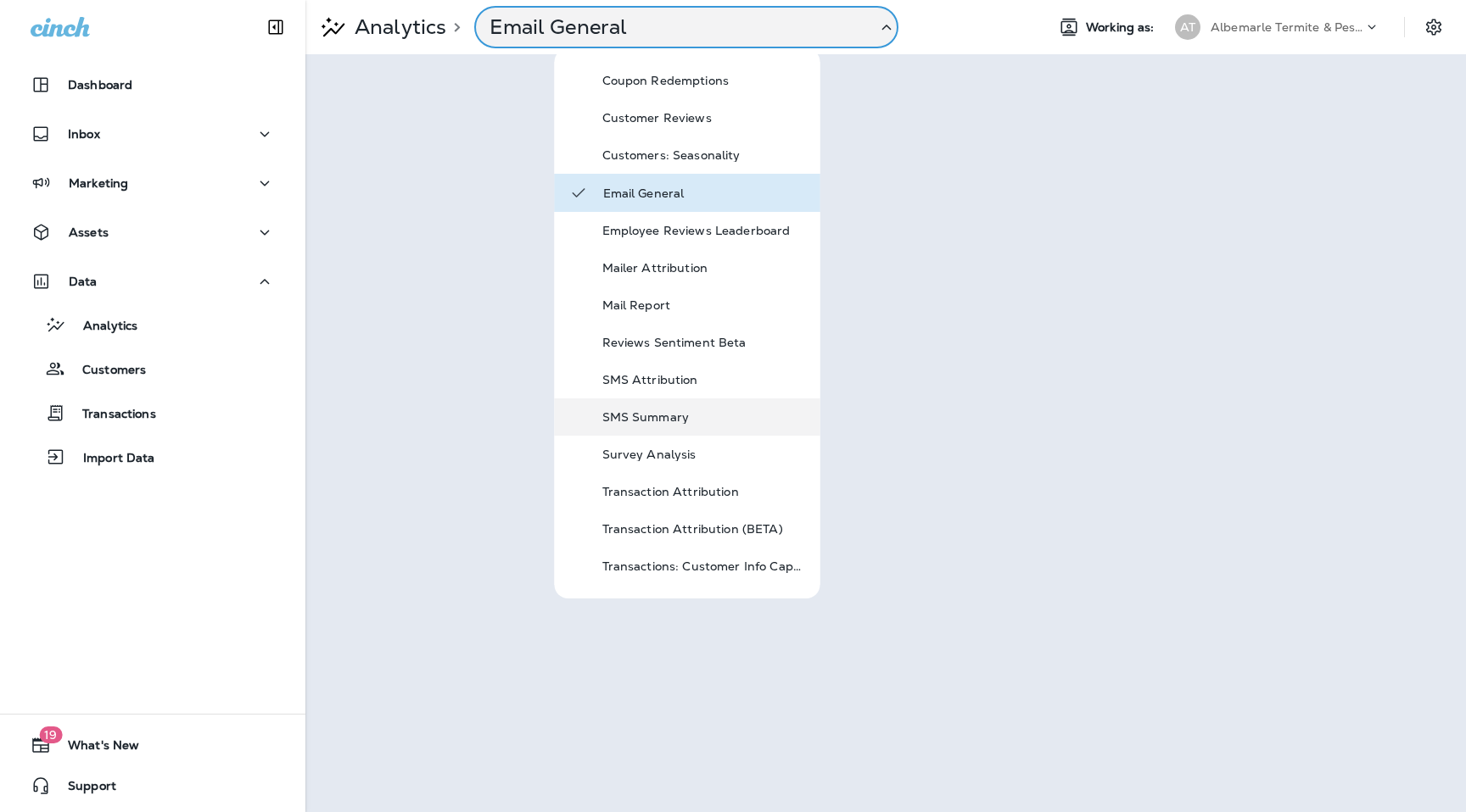
click at [671, 414] on p "SMS Summary" at bounding box center [704, 417] width 204 height 13
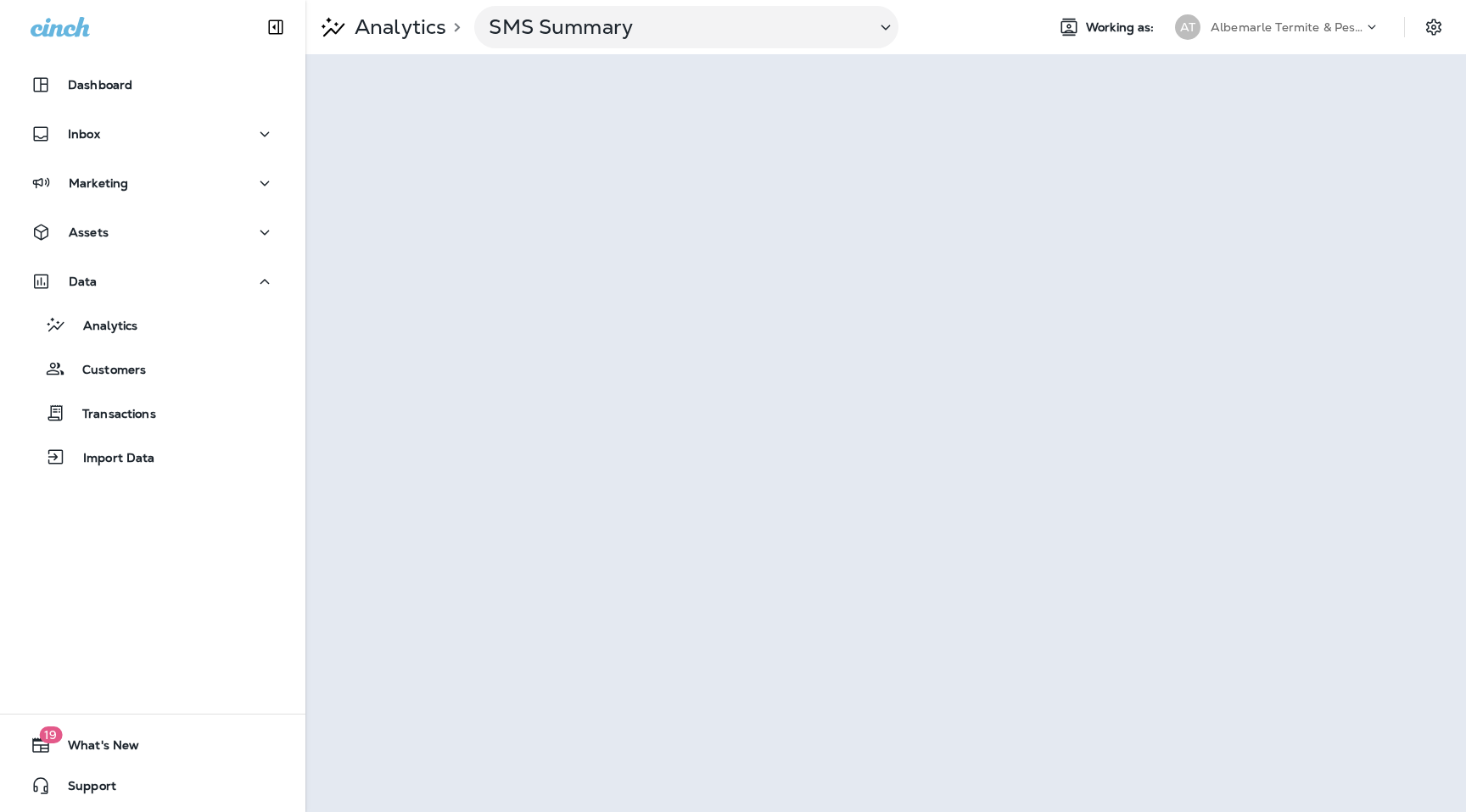
click at [1288, 29] on p "Albemarle Termite & Pest Control" at bounding box center [1287, 27] width 153 height 13
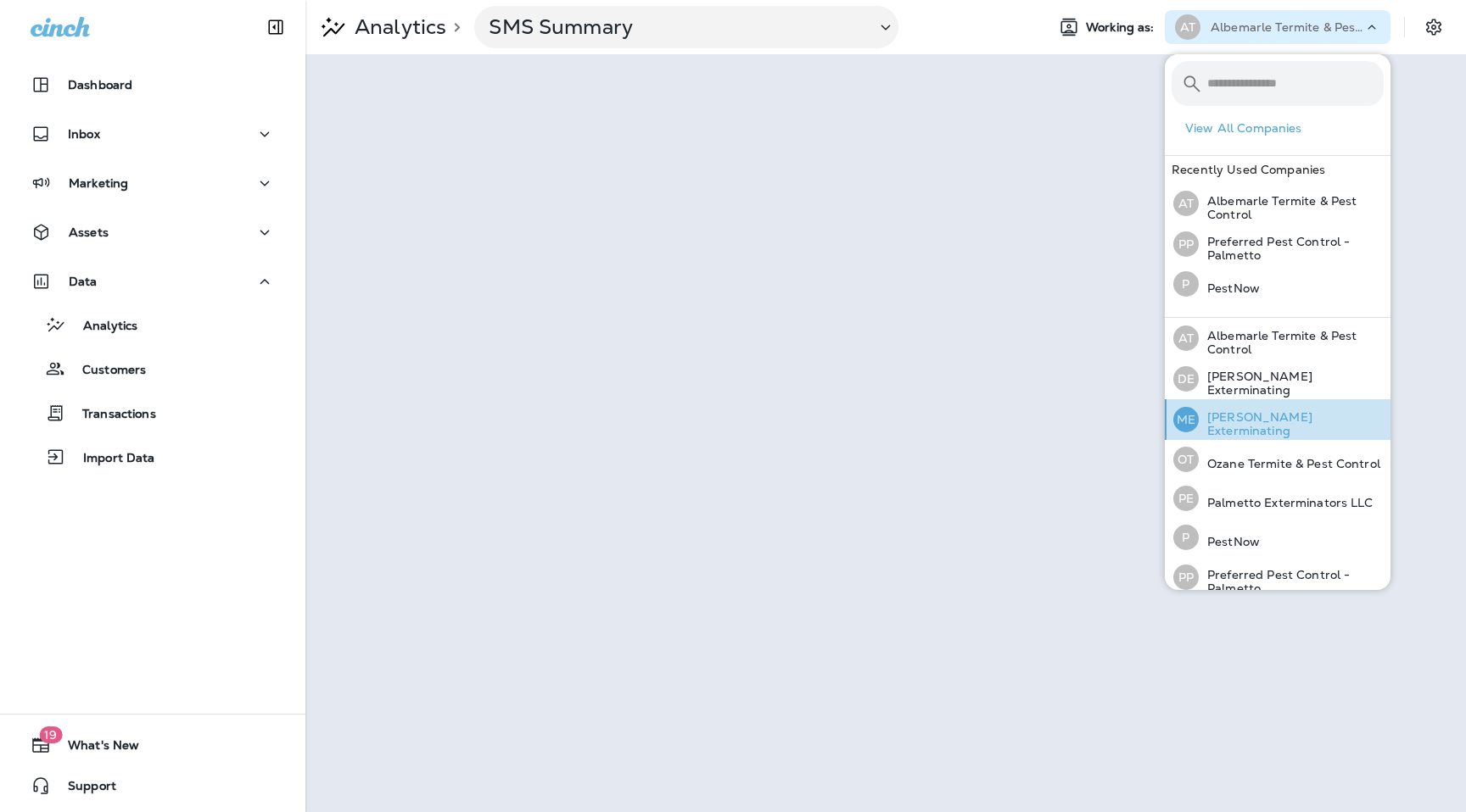
click at [1236, 421] on p "Mares Exterminating" at bounding box center [1291, 424] width 185 height 27
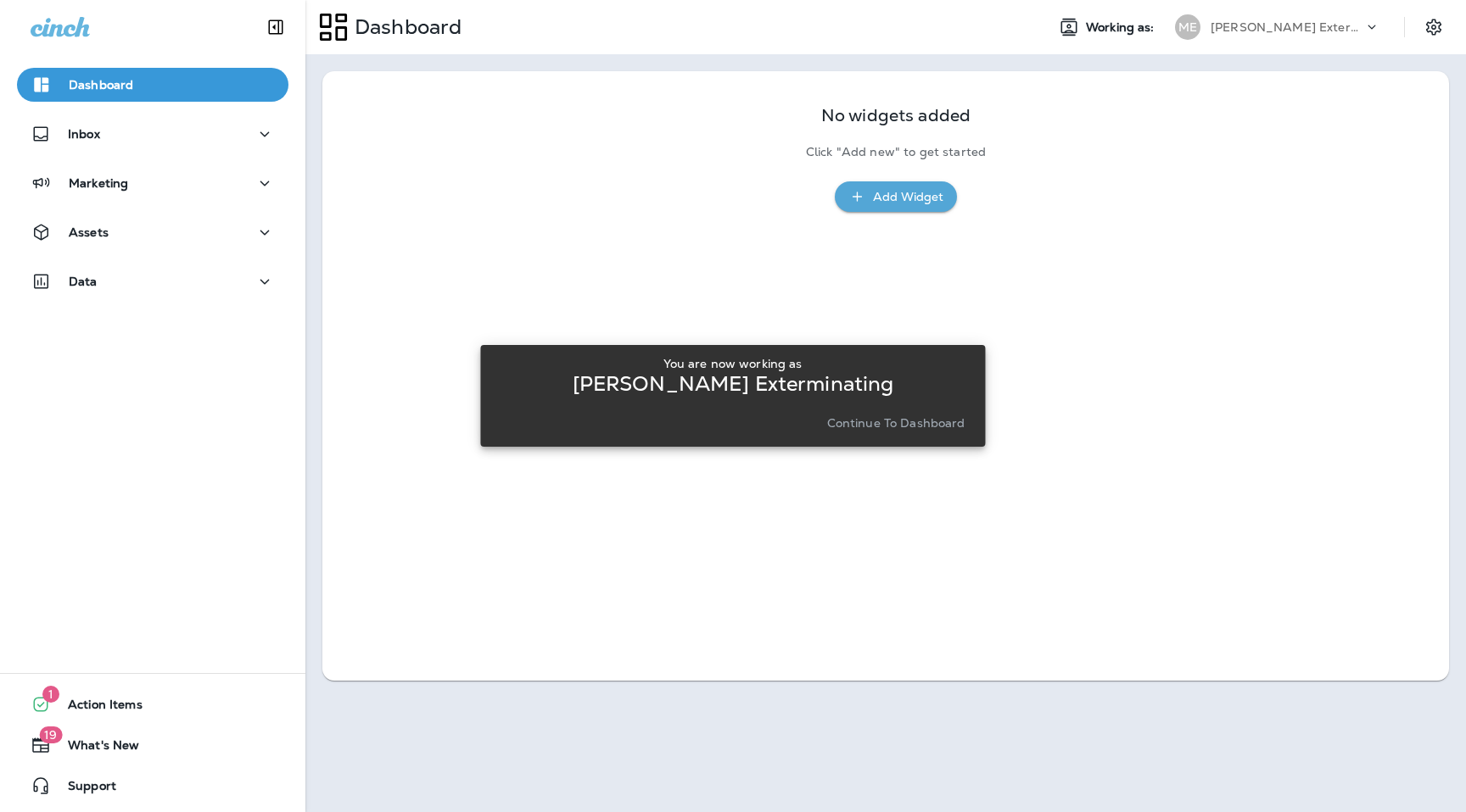
click at [918, 424] on p "Continue to Dashboard" at bounding box center [896, 423] width 138 height 13
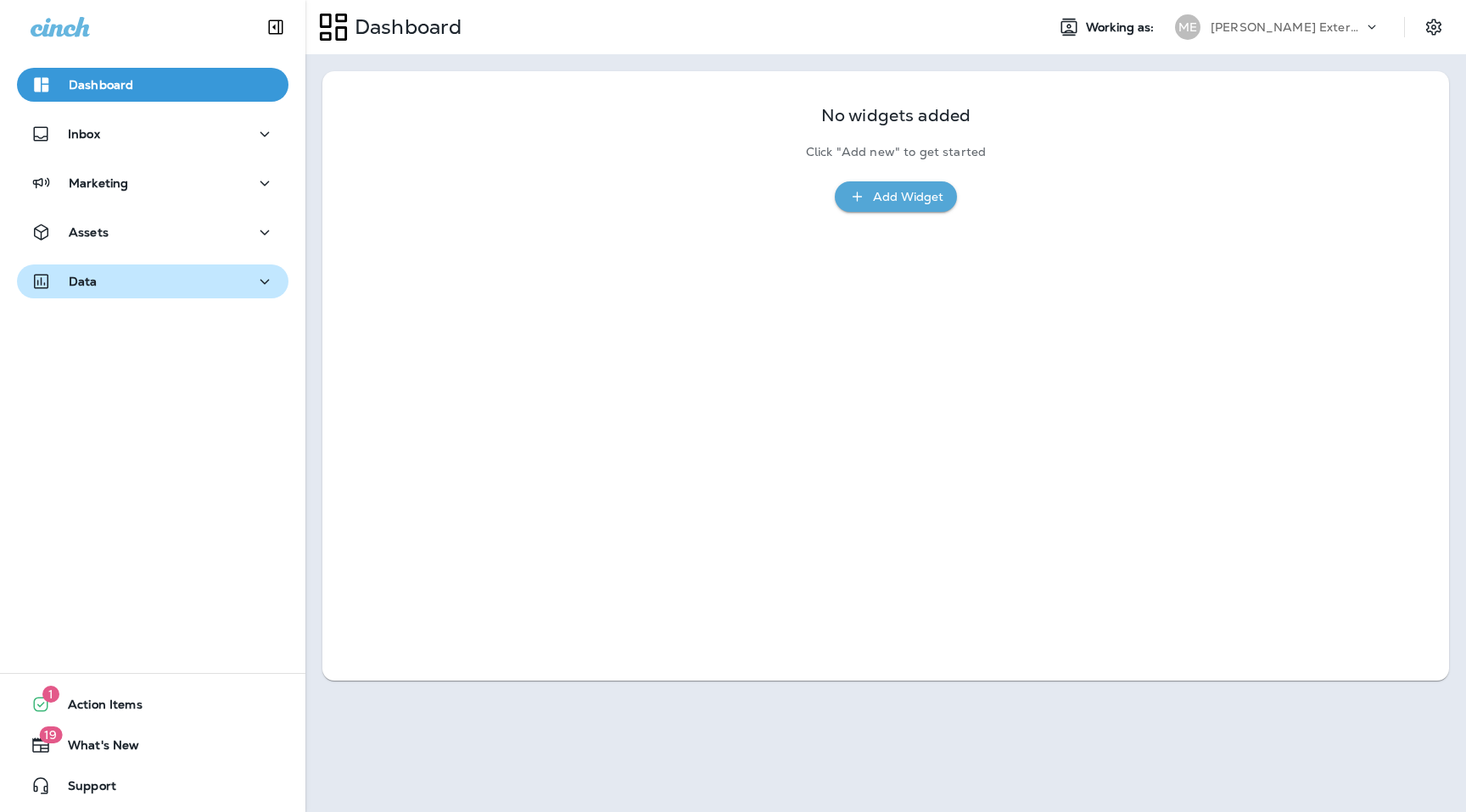
click at [160, 281] on div "Data" at bounding box center [153, 282] width 245 height 21
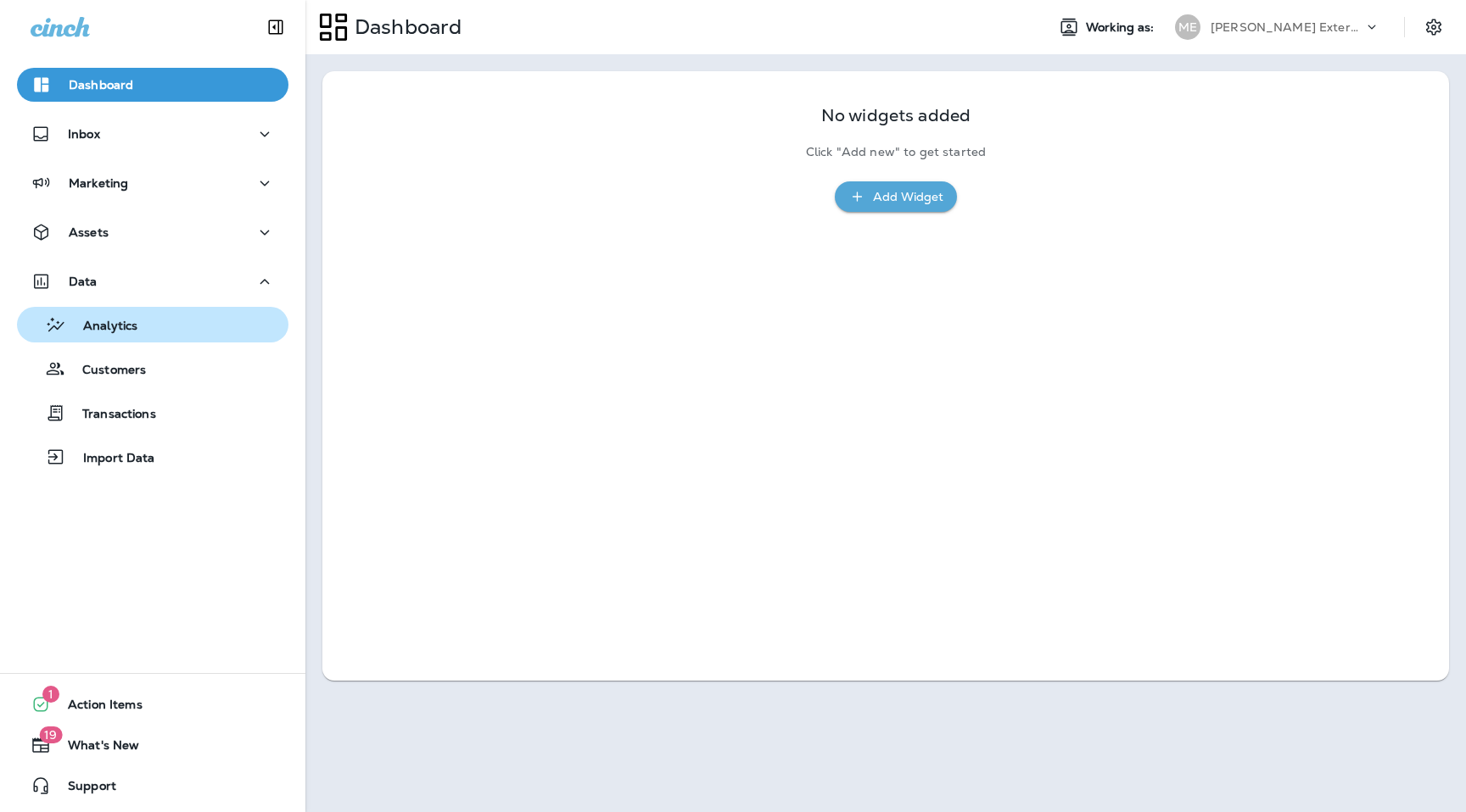
click at [165, 329] on div "Analytics" at bounding box center [153, 325] width 258 height 26
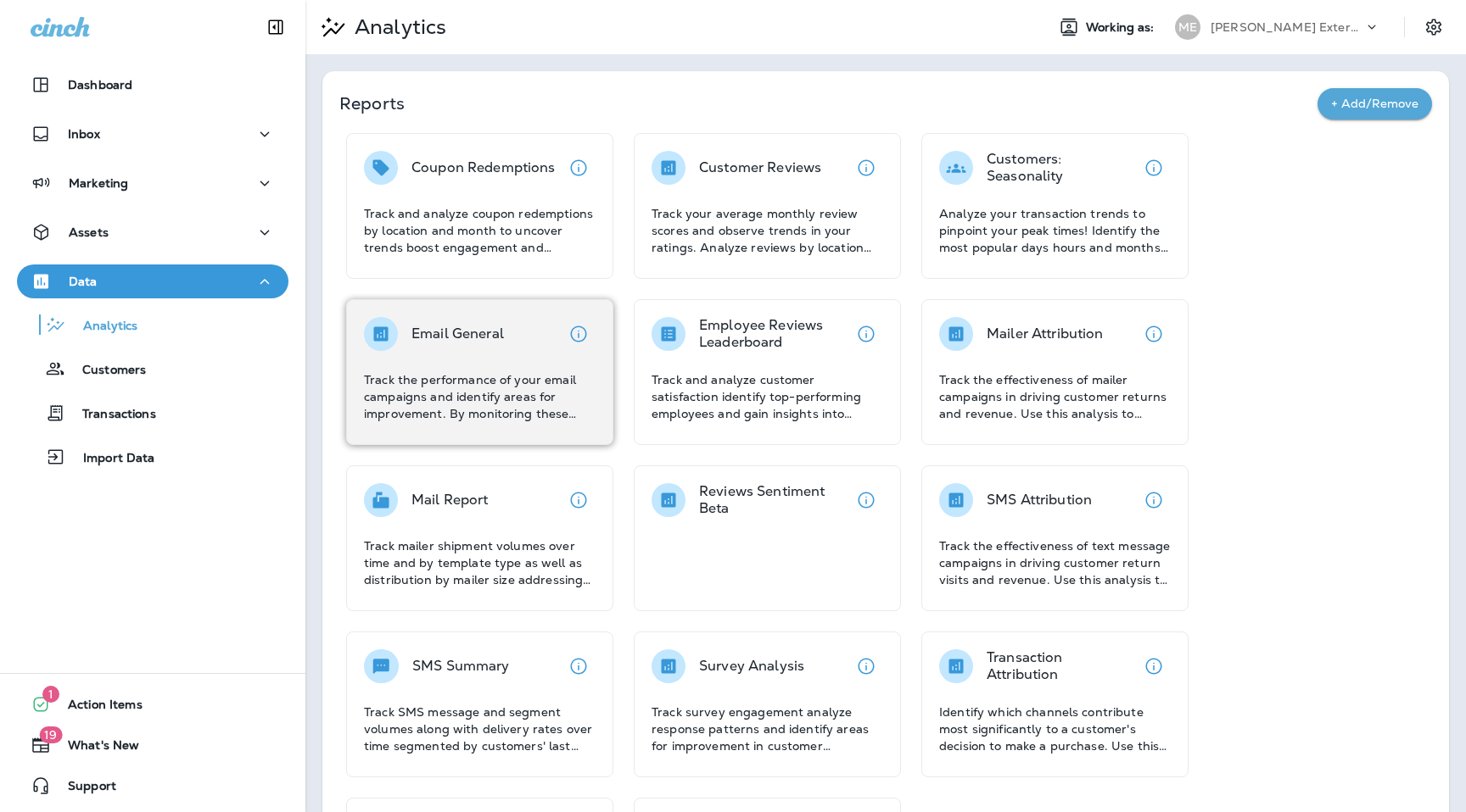
click at [498, 377] on p "Track the performance of your email campaigns and identify areas for improvemen…" at bounding box center [479, 396] width 231 height 51
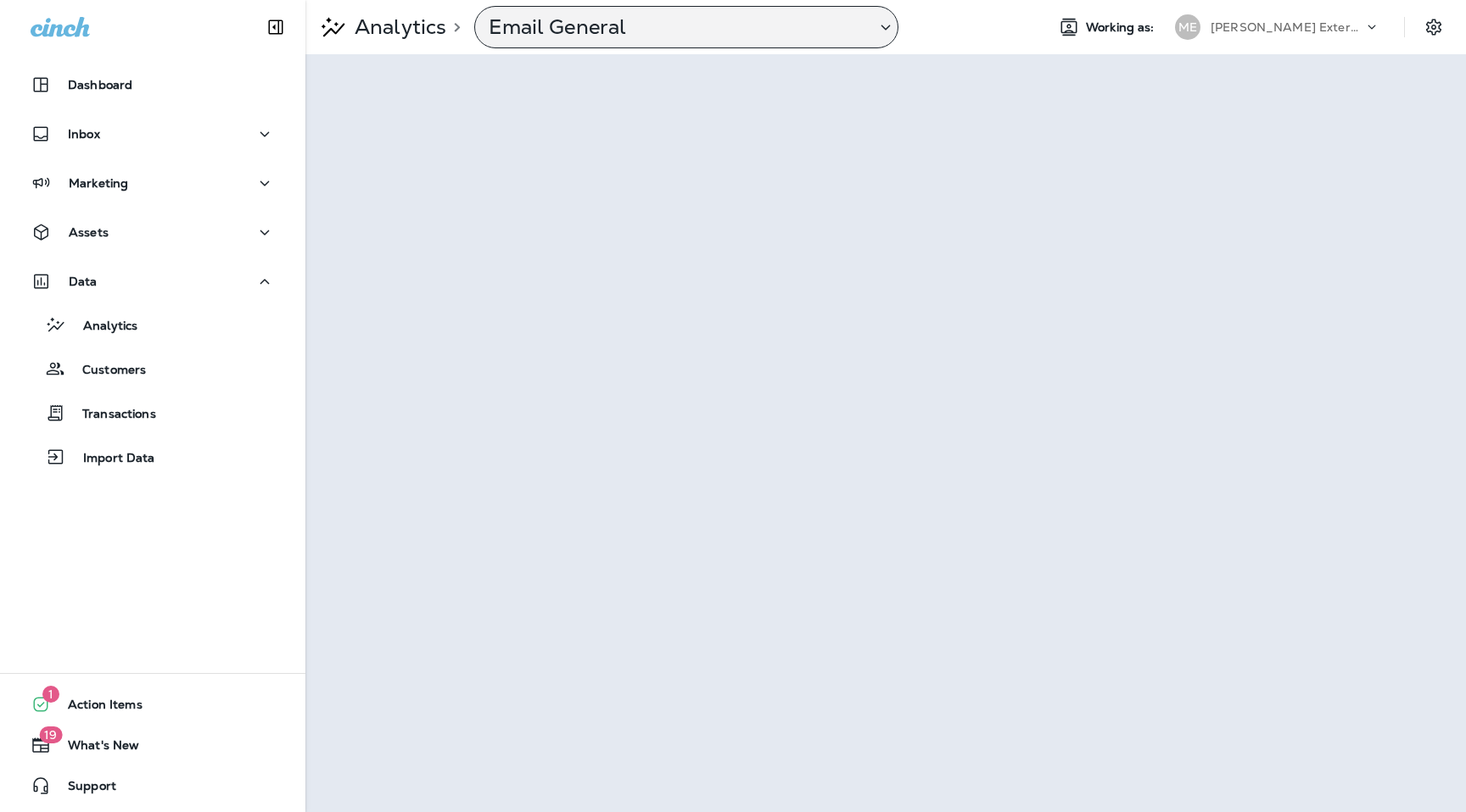
click at [780, 22] on p "Email General" at bounding box center [675, 27] width 373 height 26
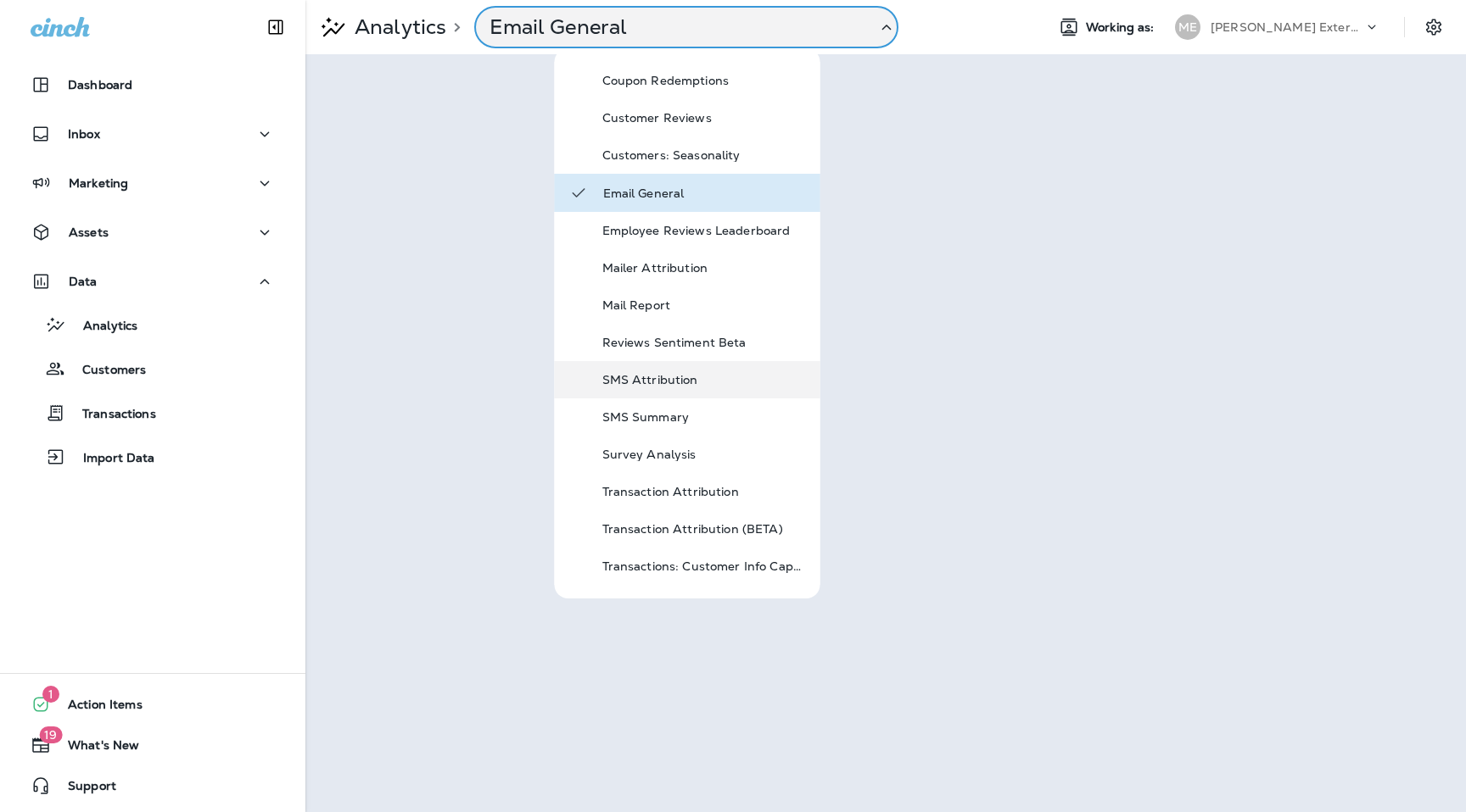
click at [679, 379] on p "SMS Attribution" at bounding box center [704, 379] width 204 height 13
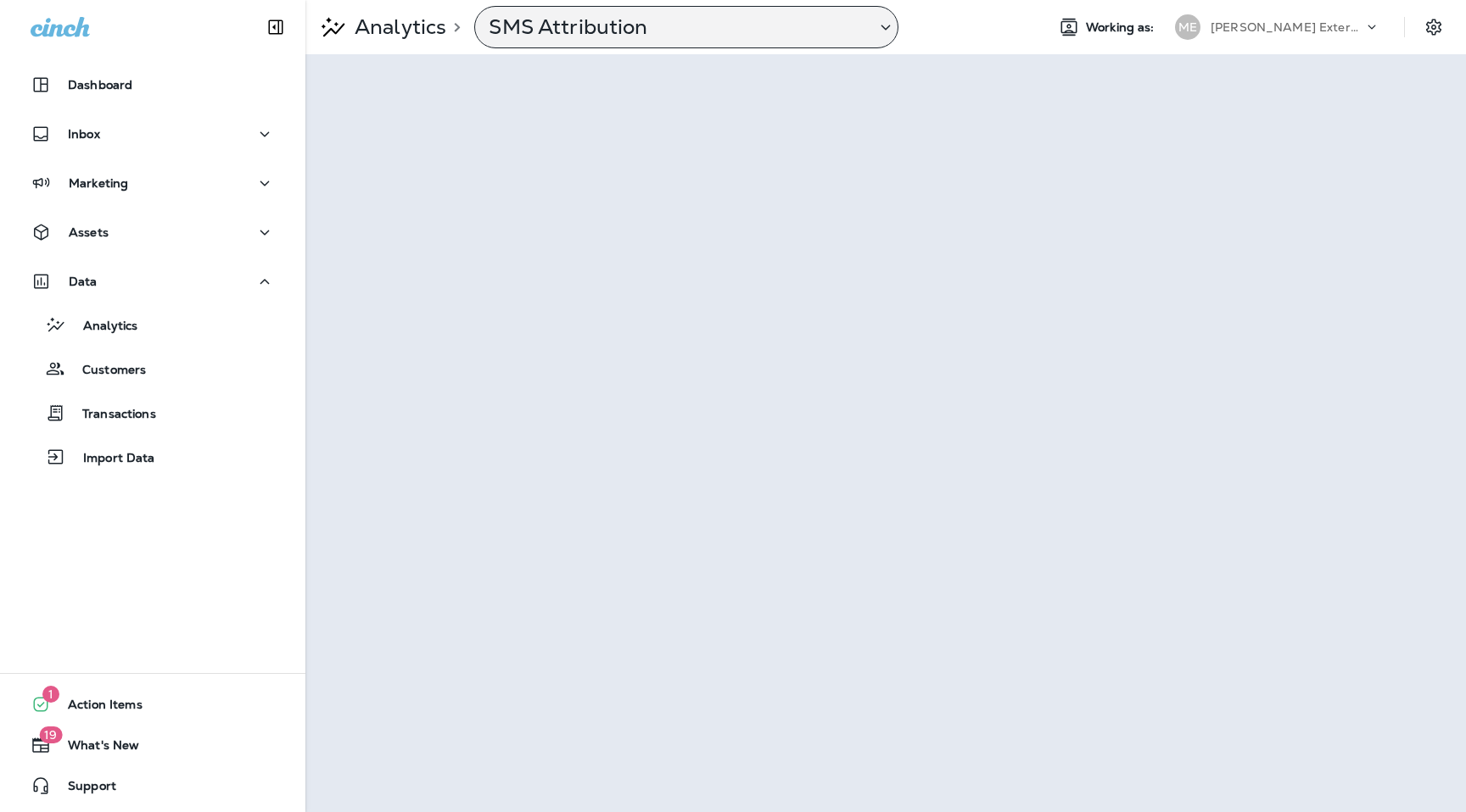
click at [731, 45] on div "SMS Attribution" at bounding box center [686, 28] width 424 height 43
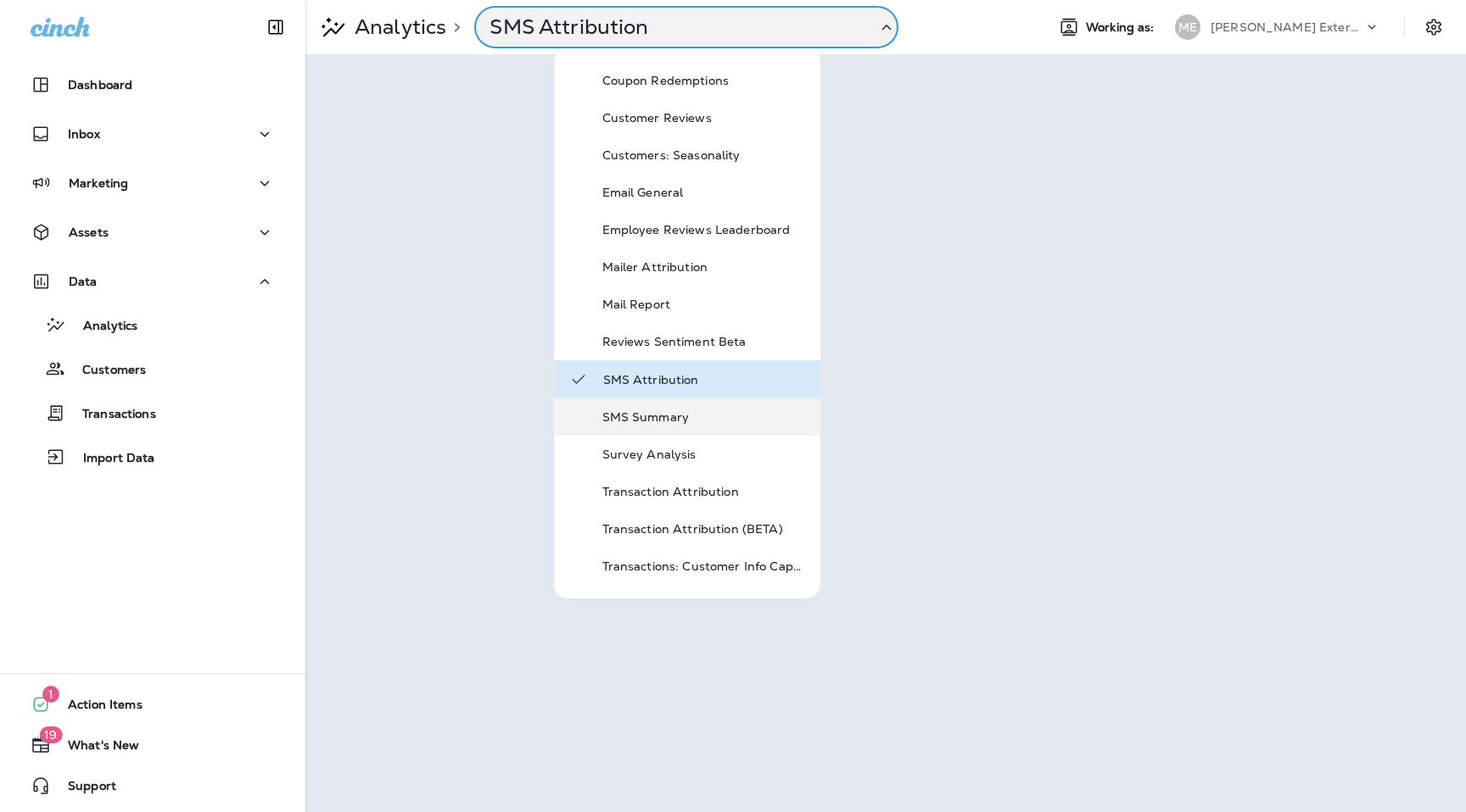
click at [670, 416] on p "SMS Summary" at bounding box center [704, 417] width 204 height 13
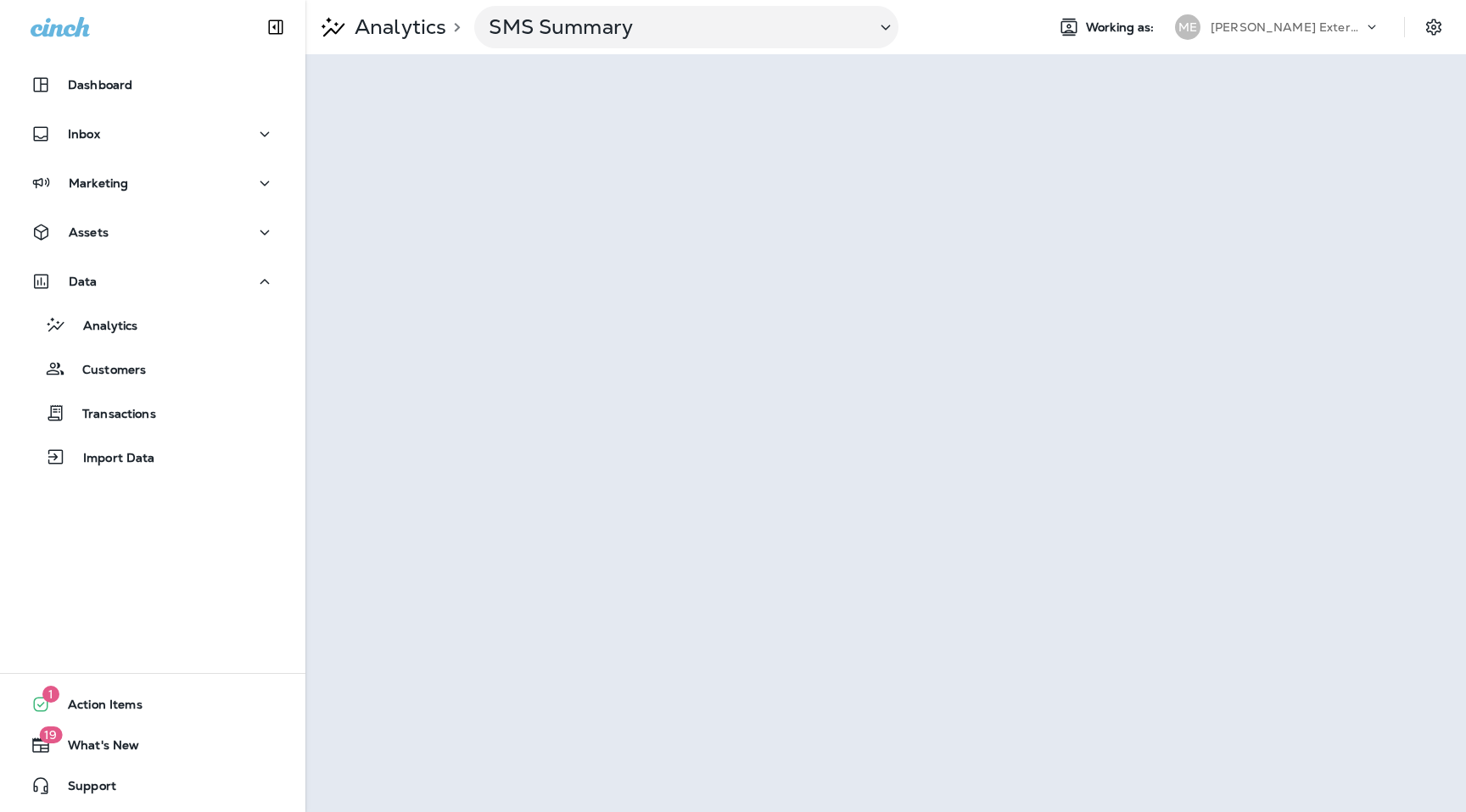
click at [1289, 28] on p "Mares Exterminating" at bounding box center [1287, 27] width 153 height 13
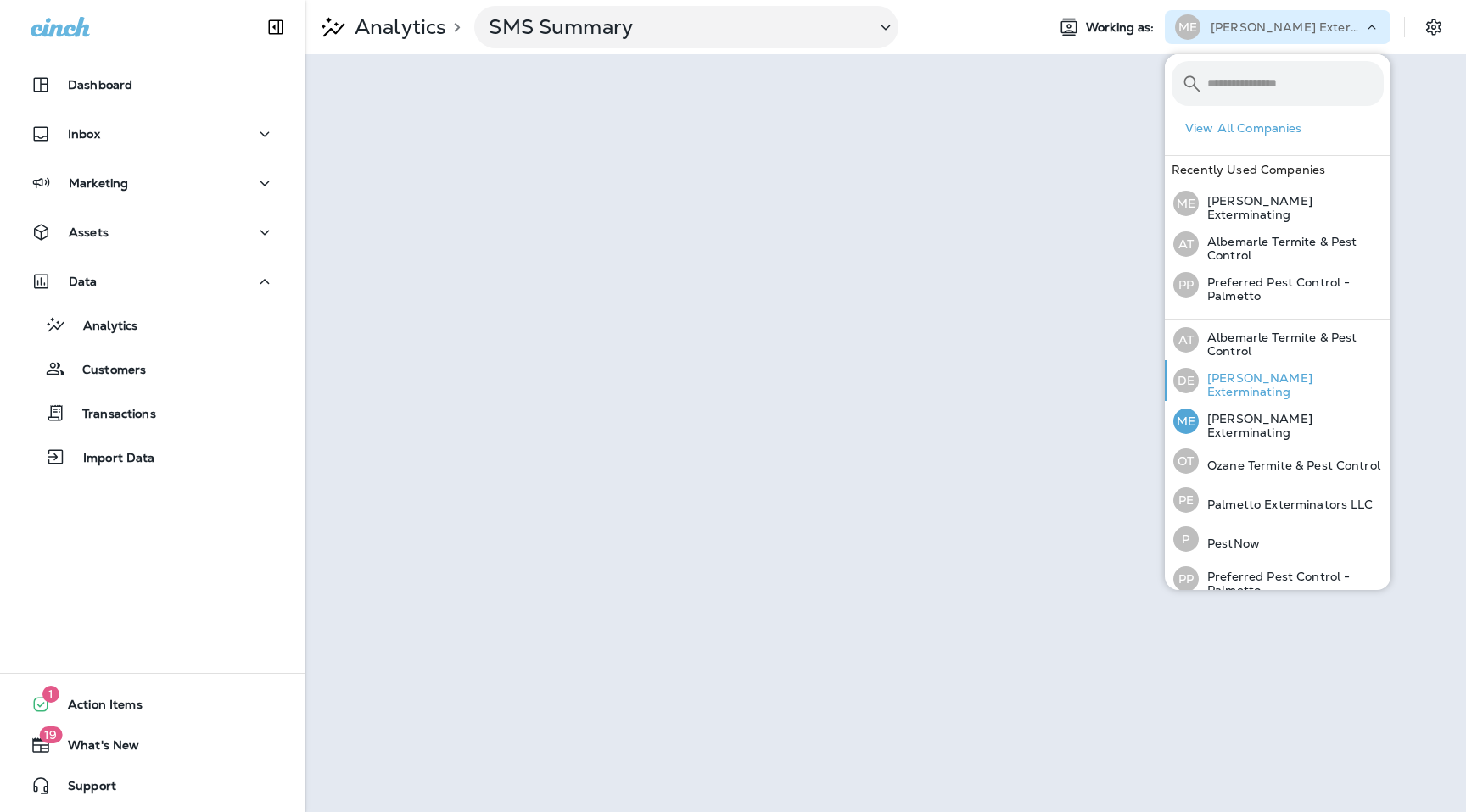
click at [1237, 391] on div "DE Duncan Exterminating" at bounding box center [1279, 381] width 224 height 41
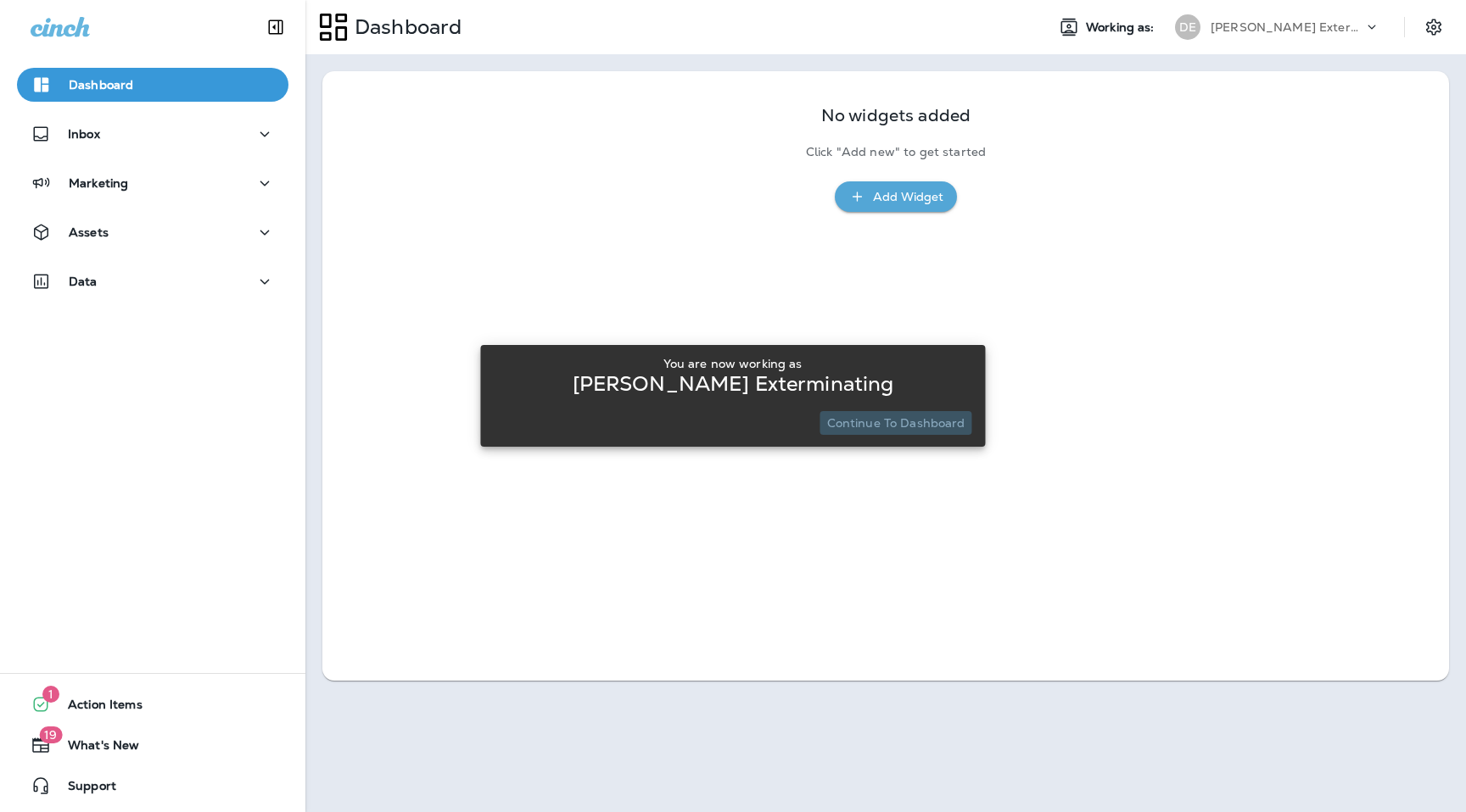
click at [962, 423] on p "Continue to Dashboard" at bounding box center [896, 423] width 138 height 13
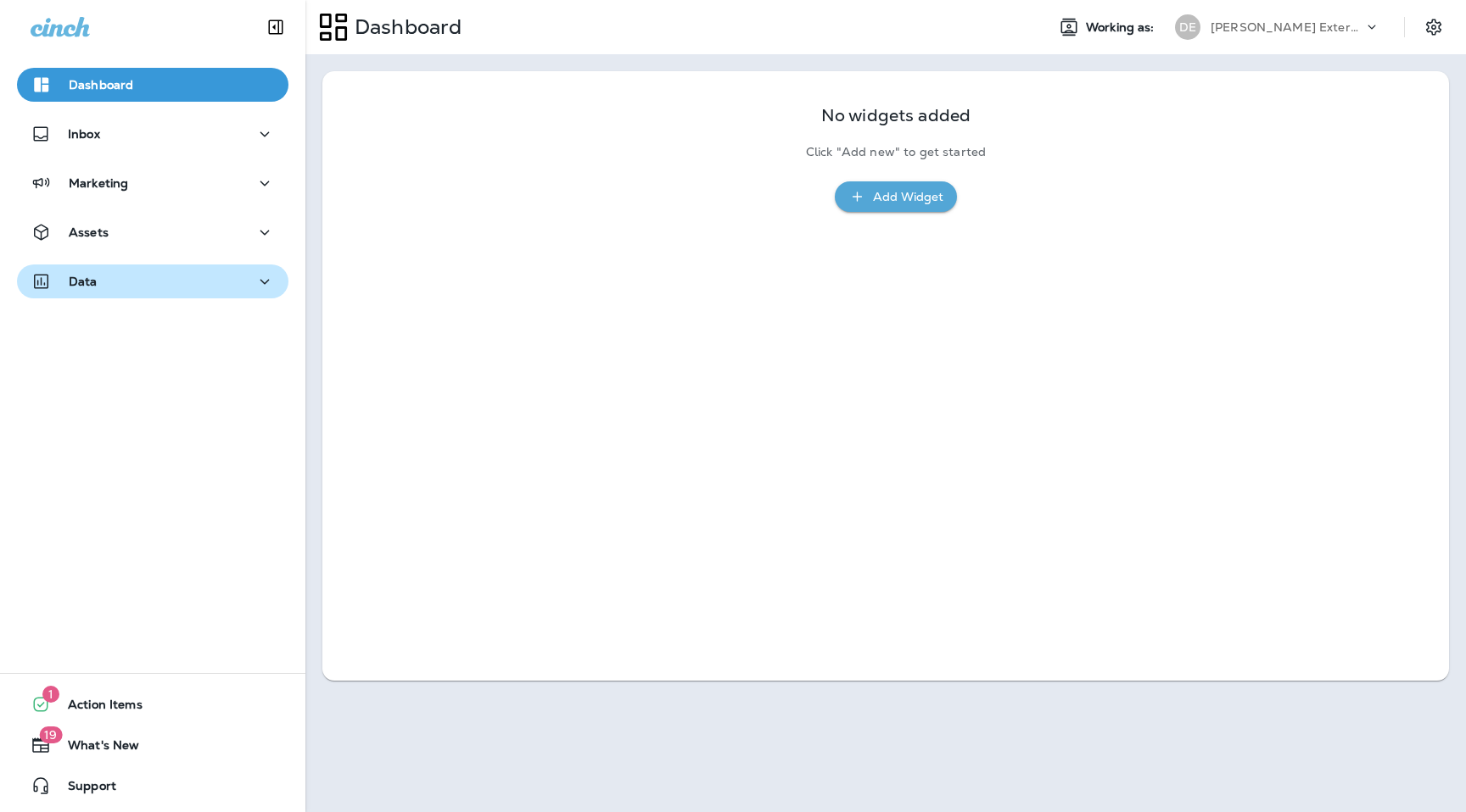
click at [123, 278] on div "Data" at bounding box center [153, 282] width 245 height 21
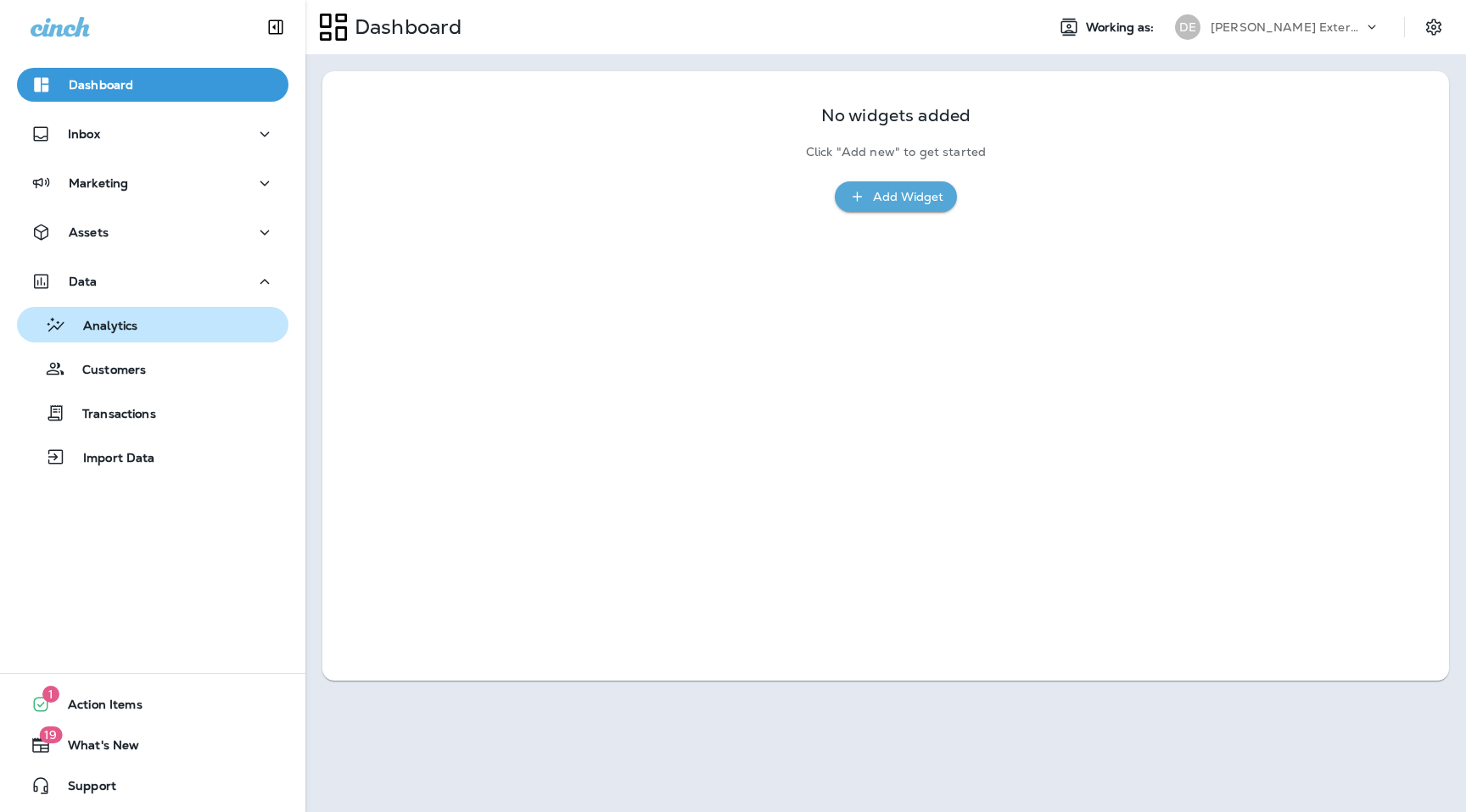
click at [130, 335] on div "Analytics" at bounding box center [80, 325] width 113 height 26
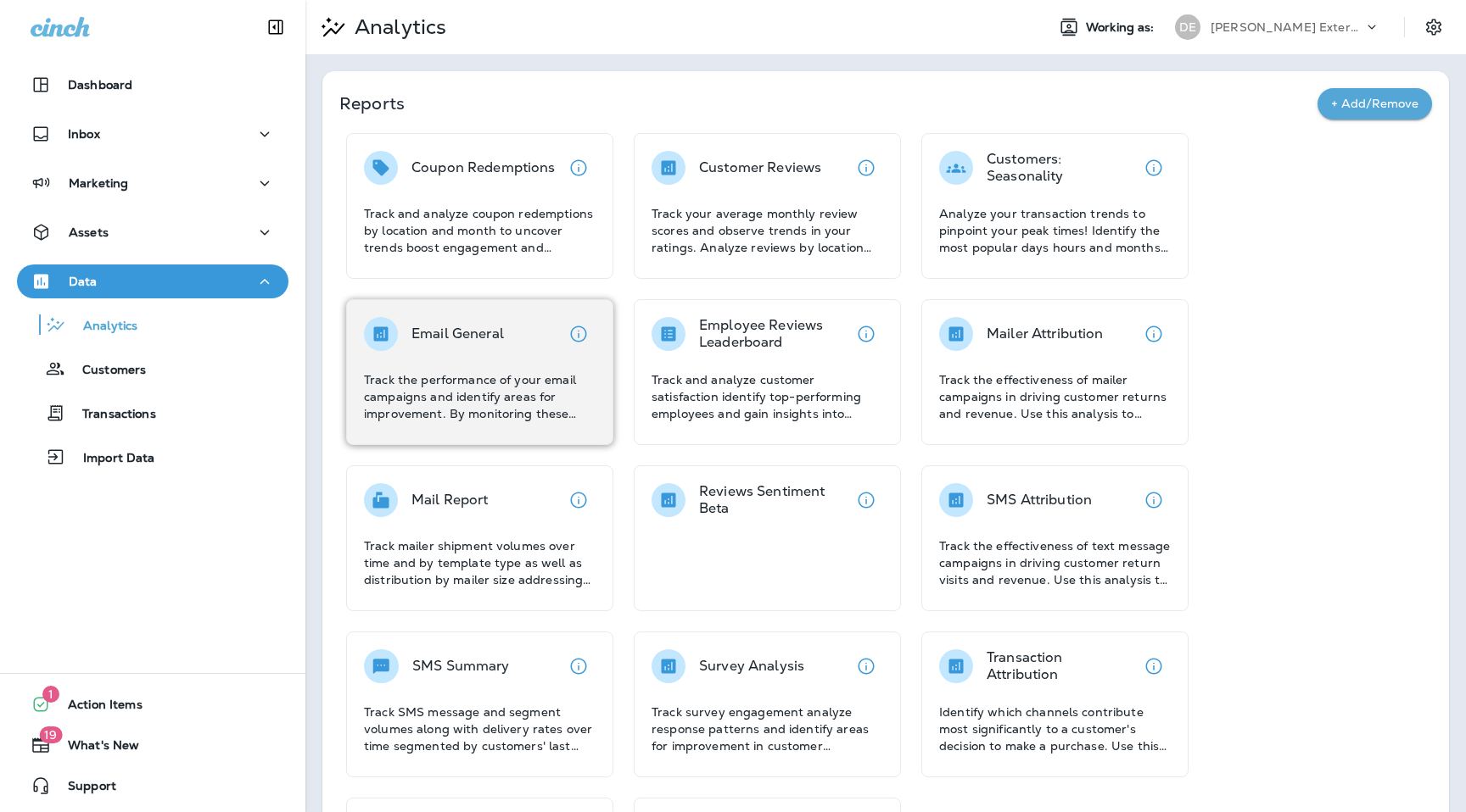
click at [477, 336] on p "Email General" at bounding box center [458, 334] width 93 height 17
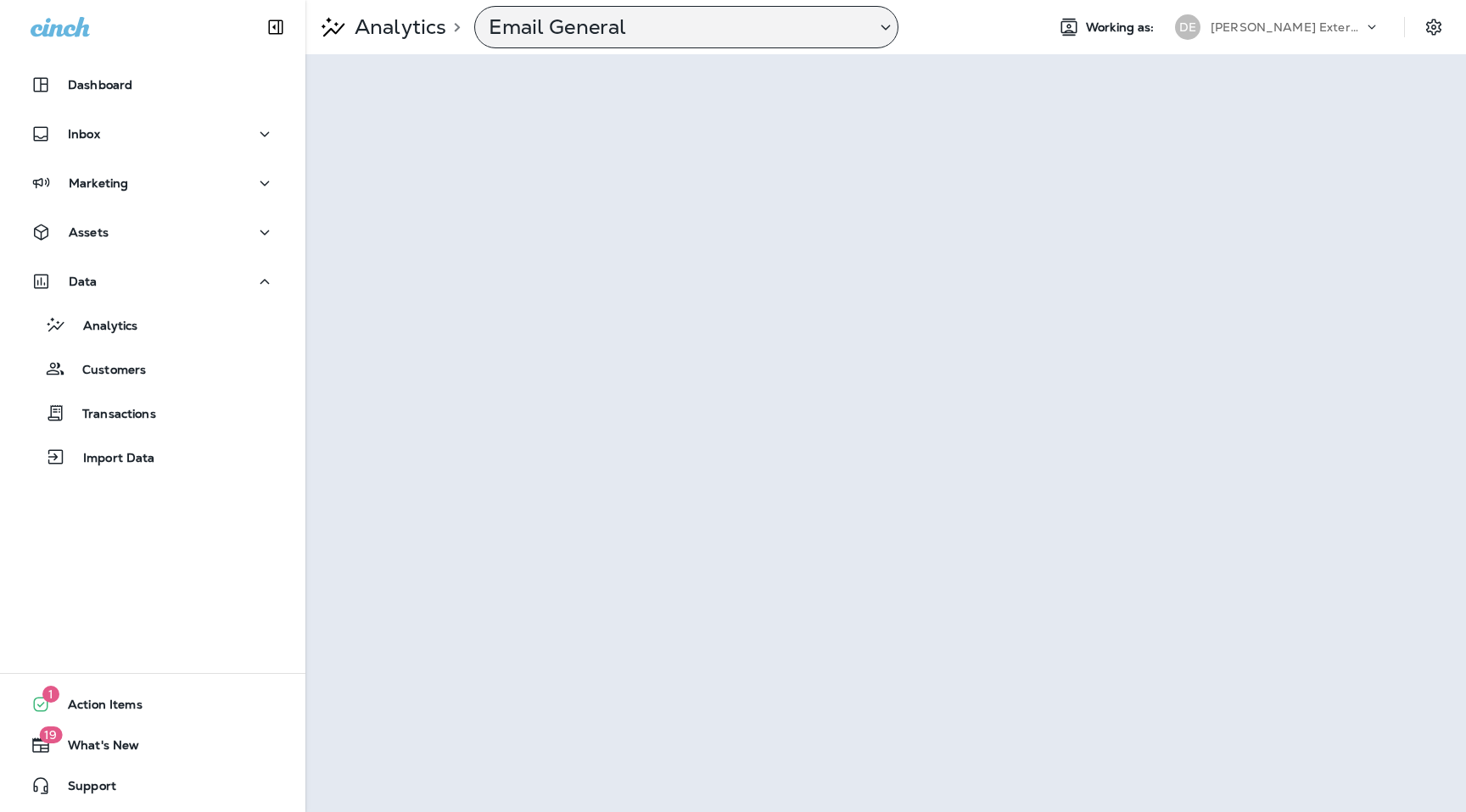
click at [698, 40] on div "Email General" at bounding box center [686, 28] width 424 height 43
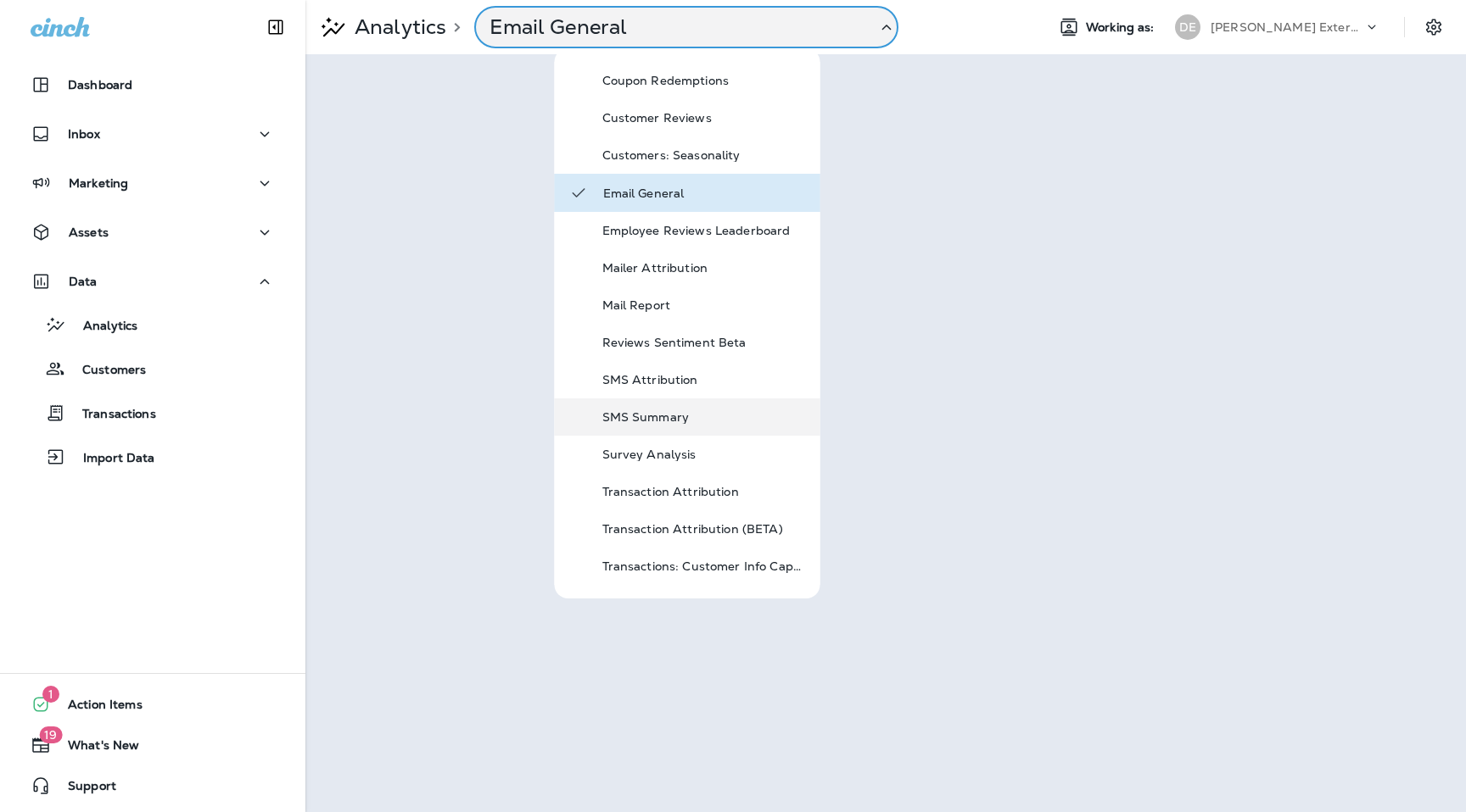
click at [677, 424] on div "SMS Summary" at bounding box center [704, 417] width 204 height 21
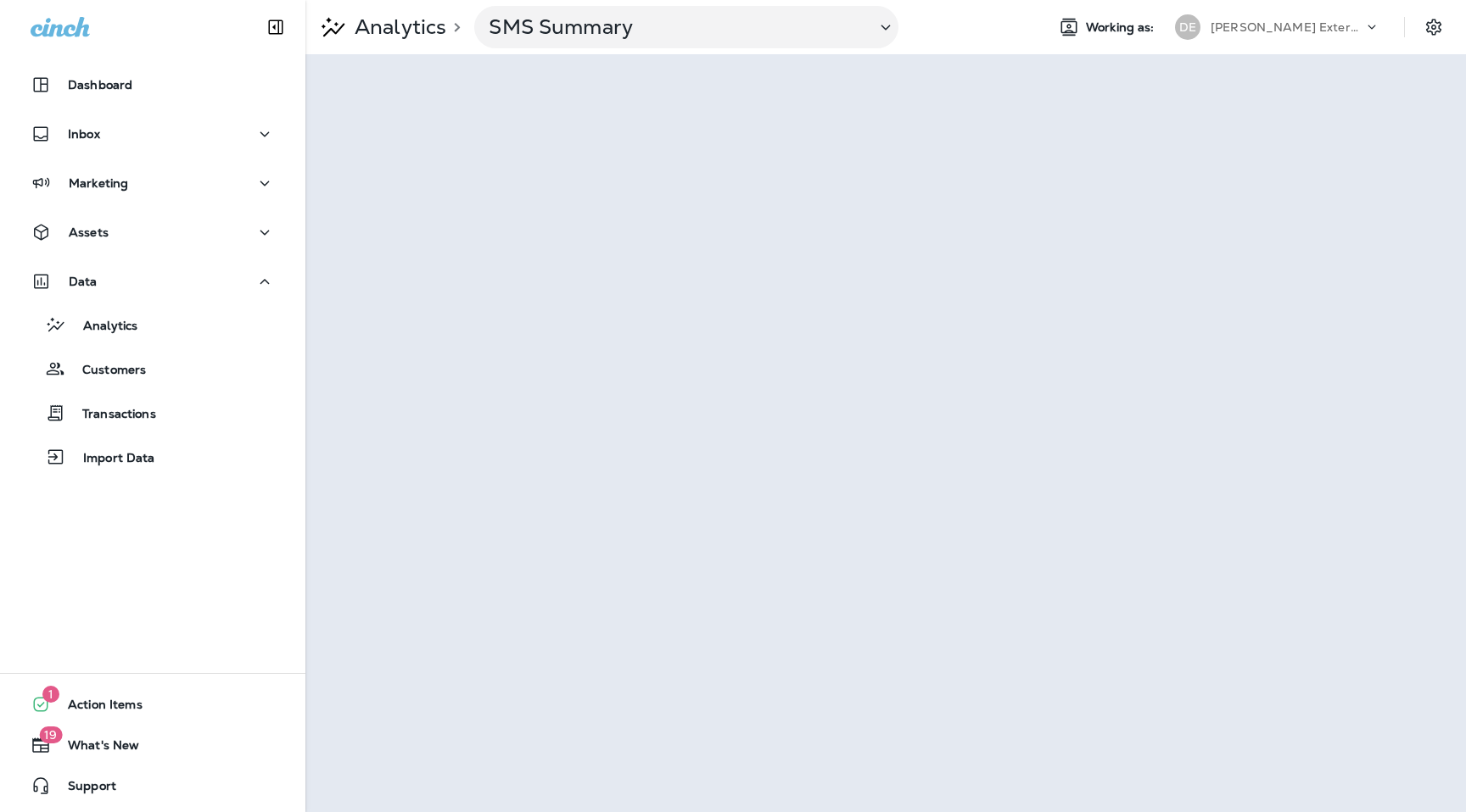
click at [1289, 30] on p "Duncan Exterminating" at bounding box center [1287, 27] width 153 height 13
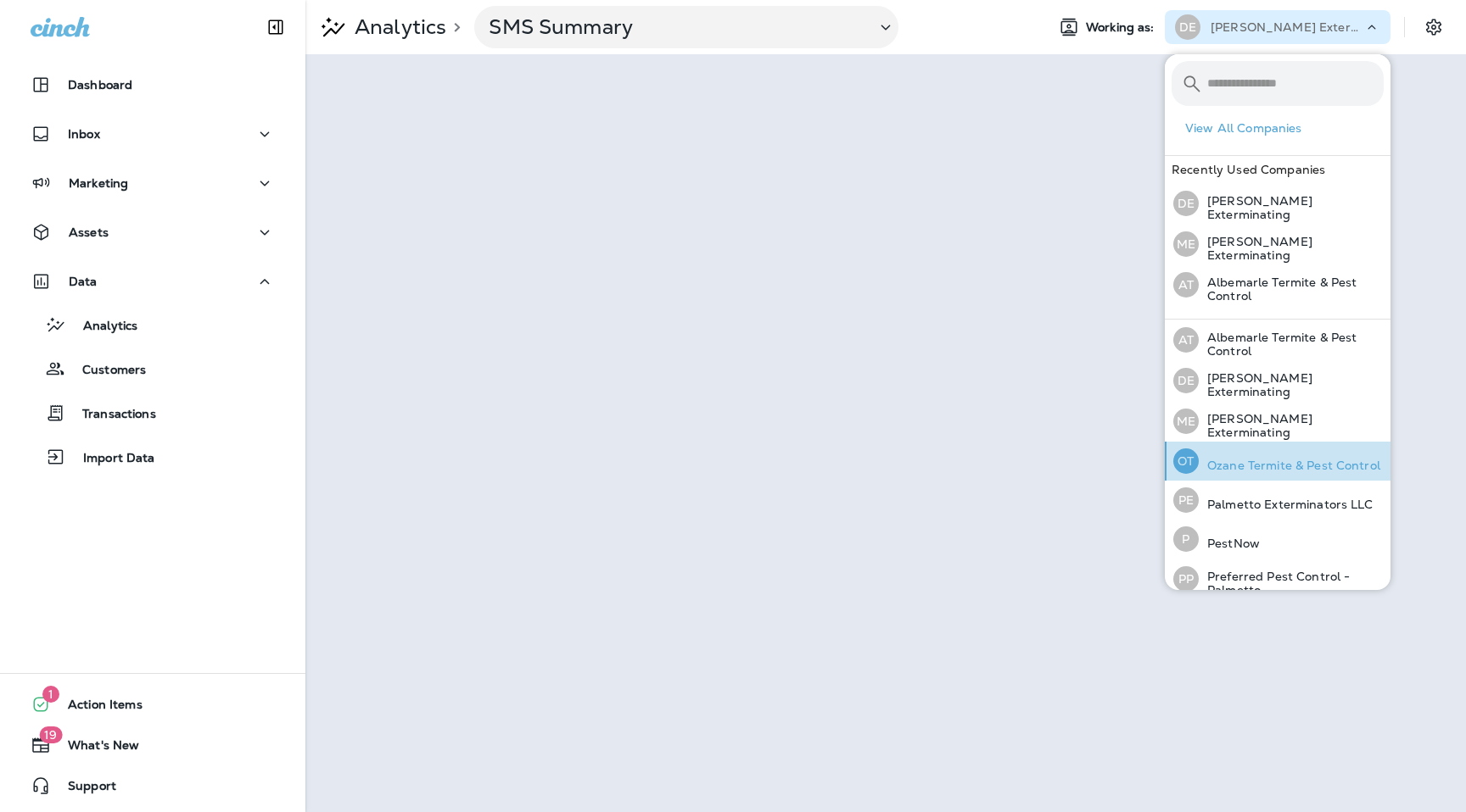
click at [1289, 459] on p "Ozane Termite & Pest Control" at bounding box center [1289, 465] width 181 height 13
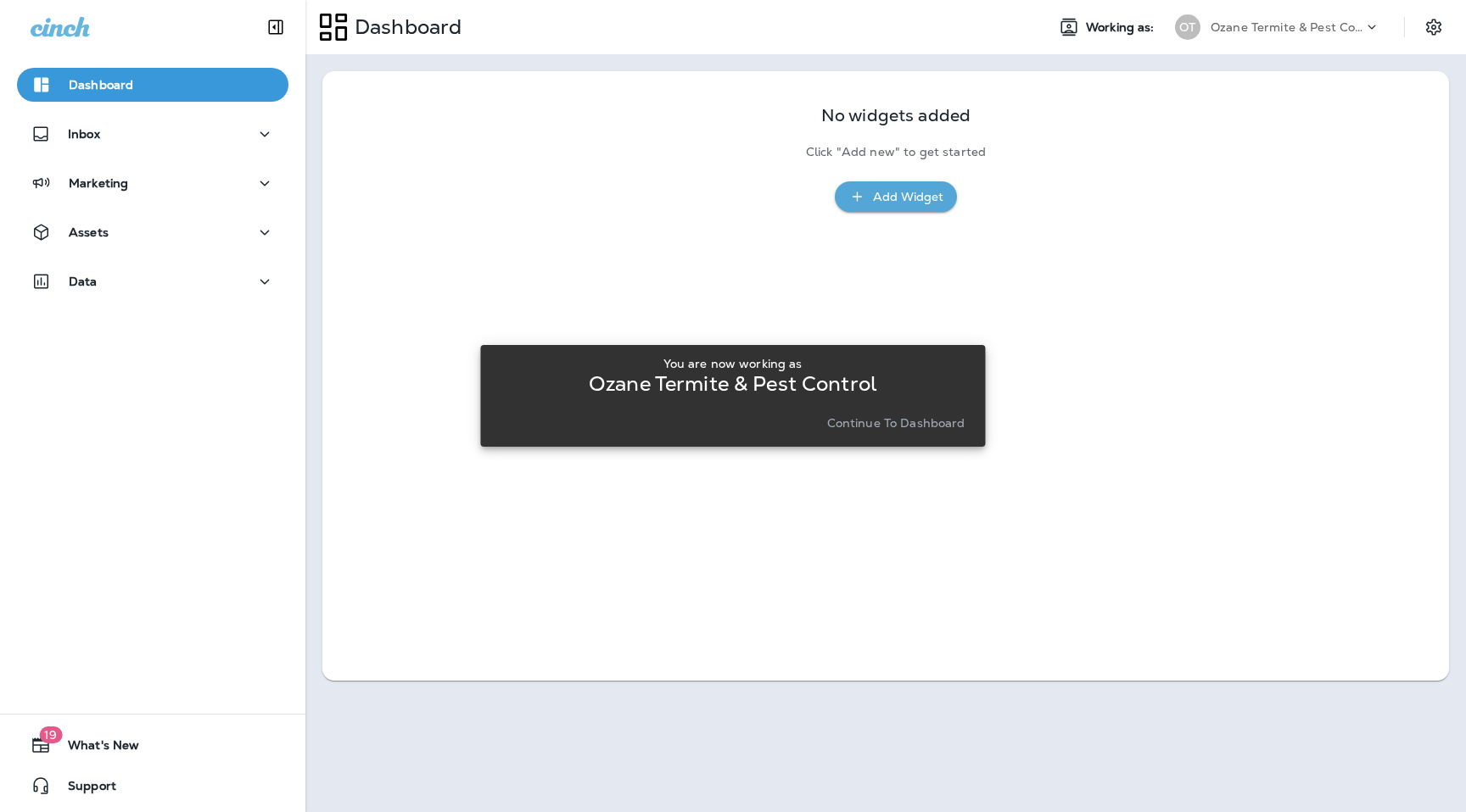
click at [938, 422] on p "Continue to Dashboard" at bounding box center [896, 423] width 138 height 13
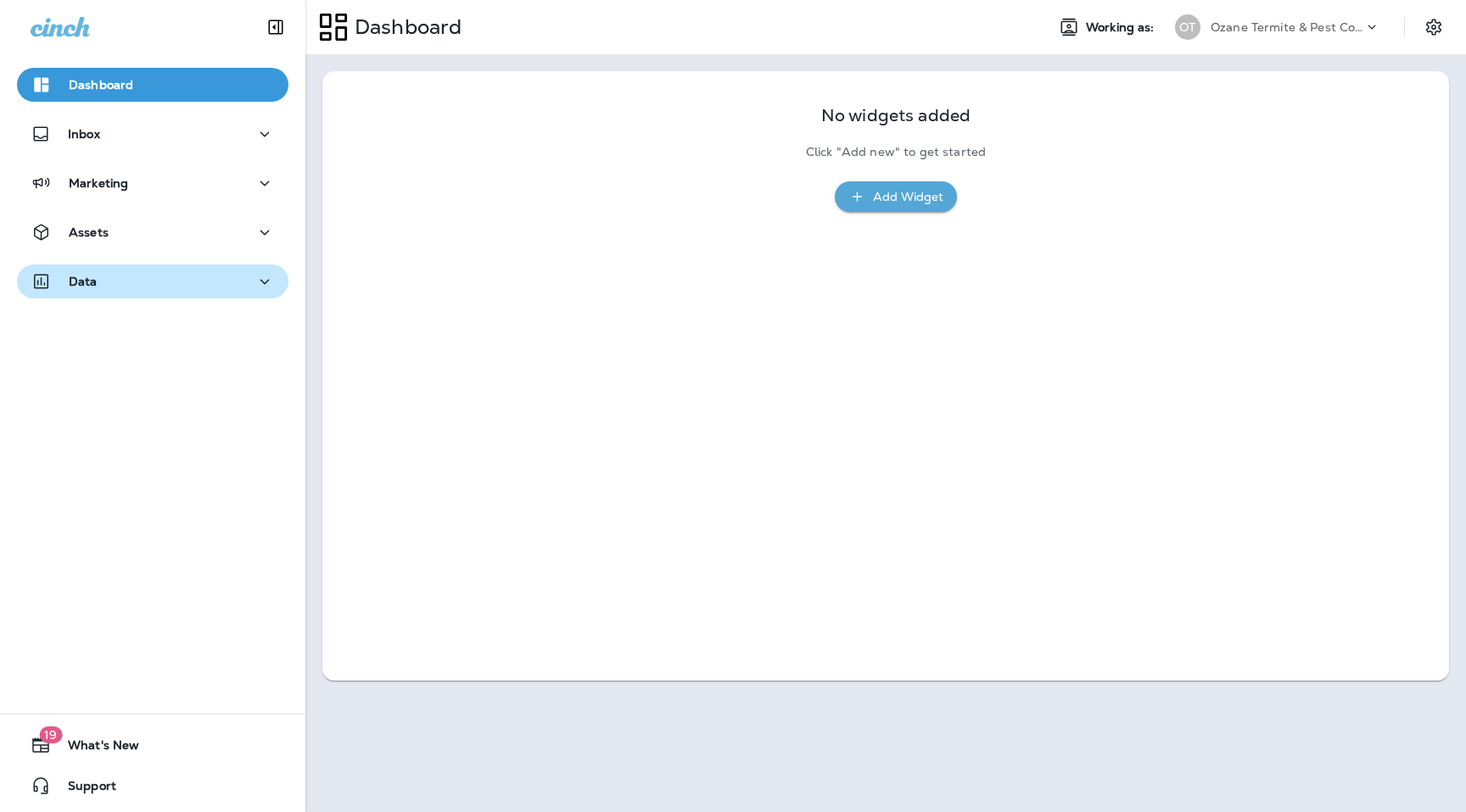
click at [236, 292] on div "Data" at bounding box center [153, 282] width 245 height 21
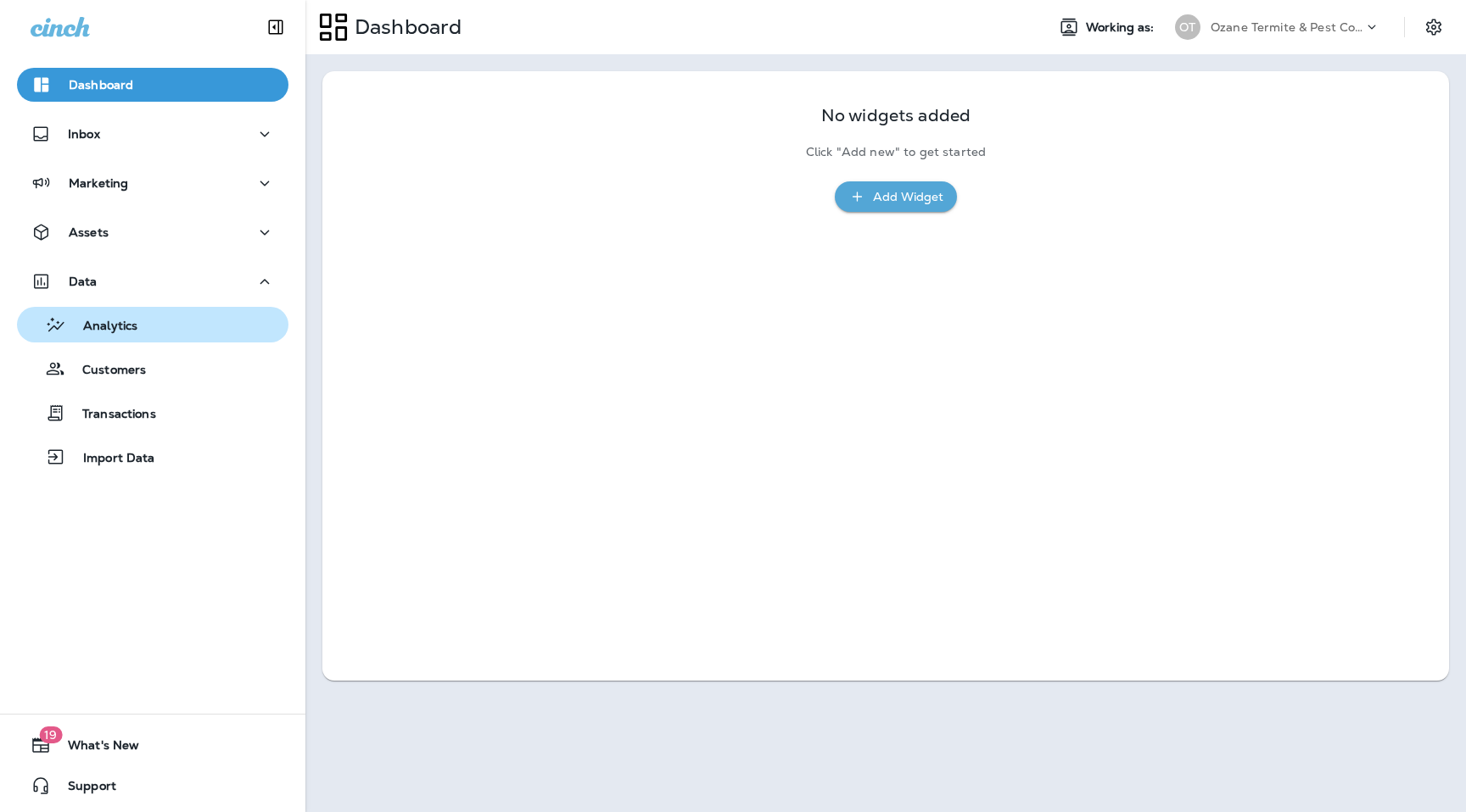
click at [196, 323] on div "Analytics" at bounding box center [153, 325] width 258 height 26
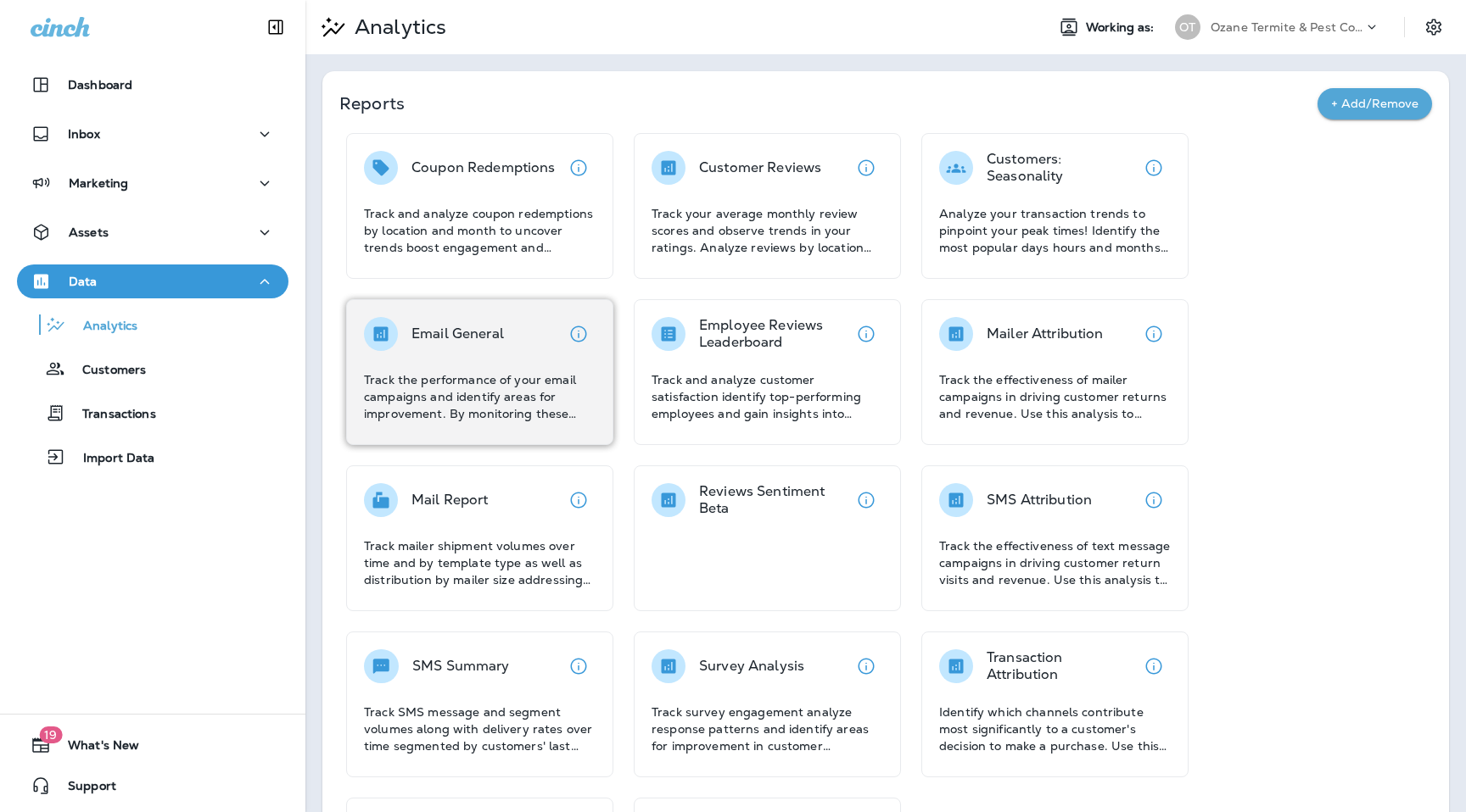
click at [476, 344] on div "Email General" at bounding box center [458, 334] width 93 height 34
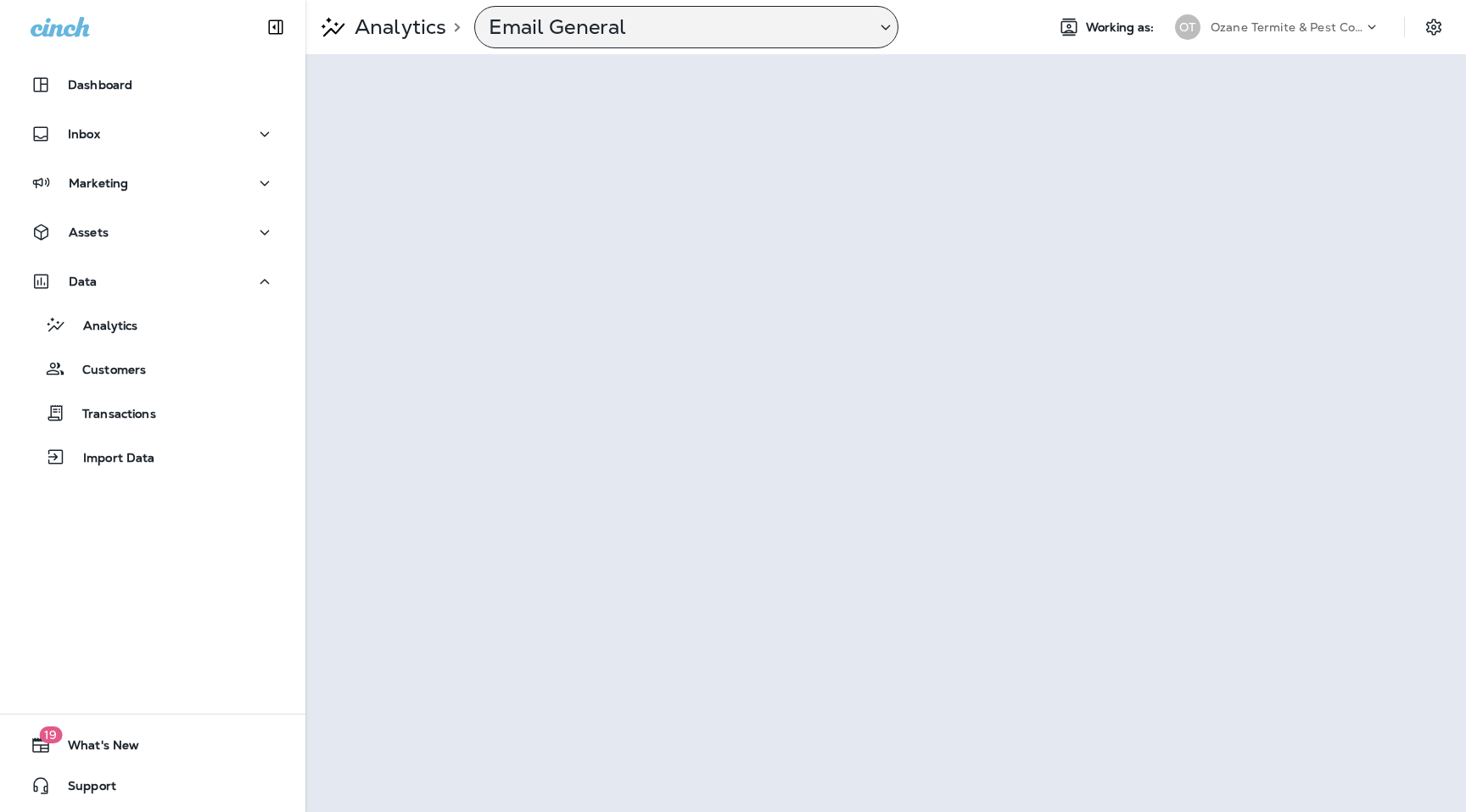
click at [833, 19] on p "Email General" at bounding box center [675, 27] width 373 height 26
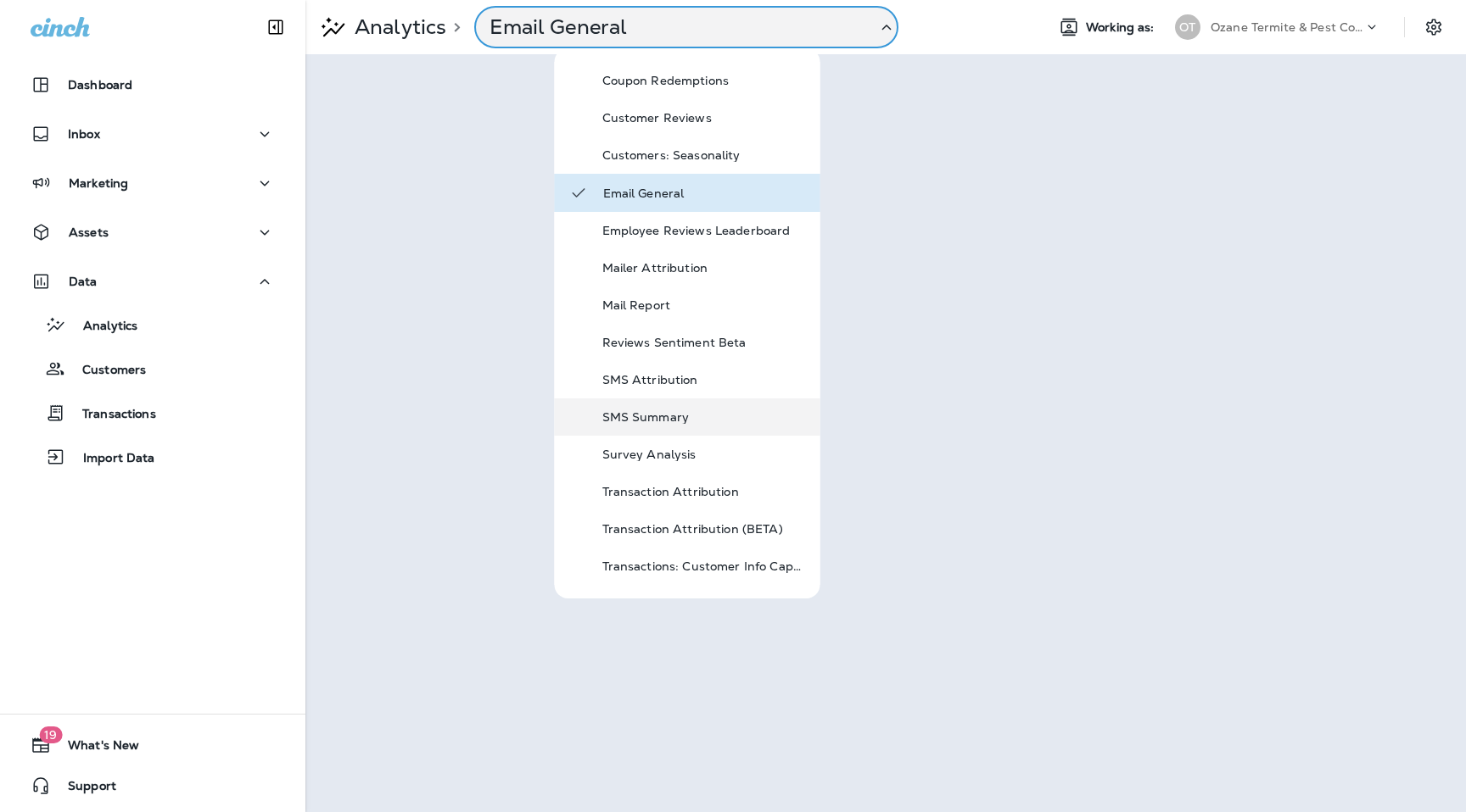
click at [644, 416] on p "SMS Summary" at bounding box center [704, 417] width 204 height 13
